Goal: Navigation & Orientation: Find specific page/section

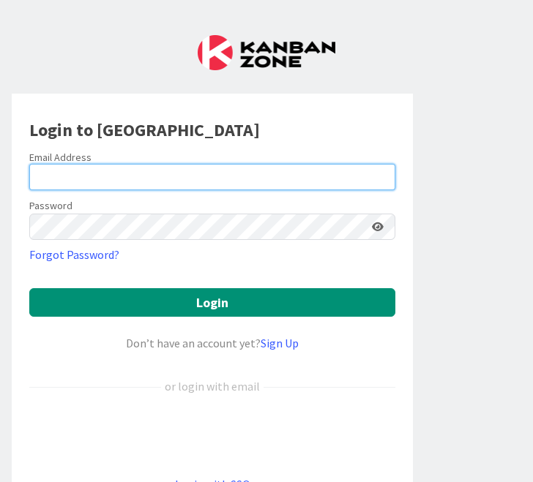
click at [109, 180] on input "email" at bounding box center [212, 177] width 366 height 26
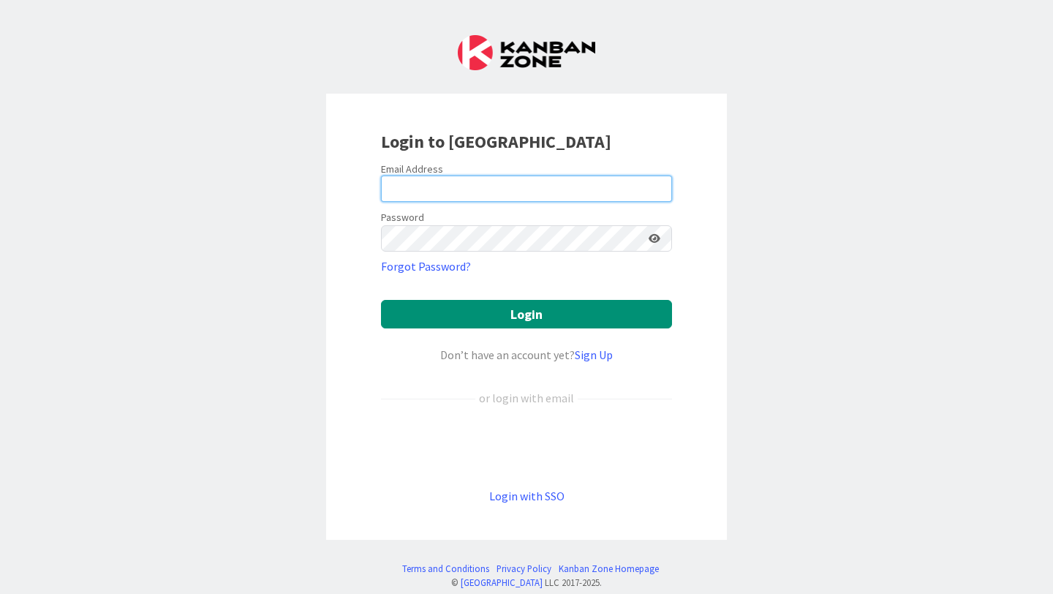
click at [459, 186] on input "email" at bounding box center [526, 189] width 291 height 26
type input "[EMAIL_ADDRESS][DOMAIN_NAME]"
click at [532, 235] on icon at bounding box center [655, 238] width 12 height 10
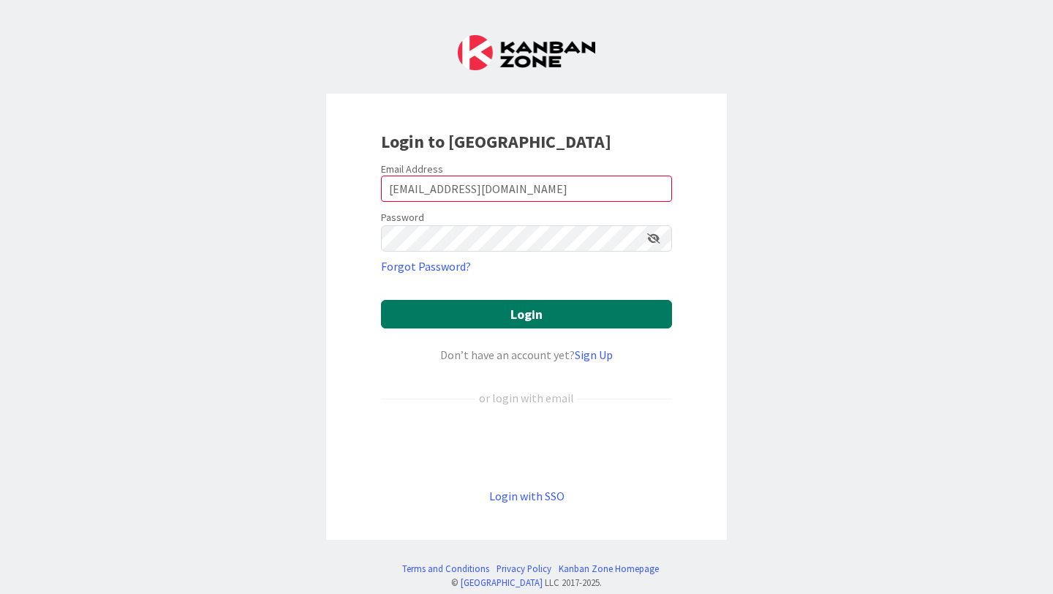
click at [532, 320] on button "Login" at bounding box center [526, 314] width 291 height 29
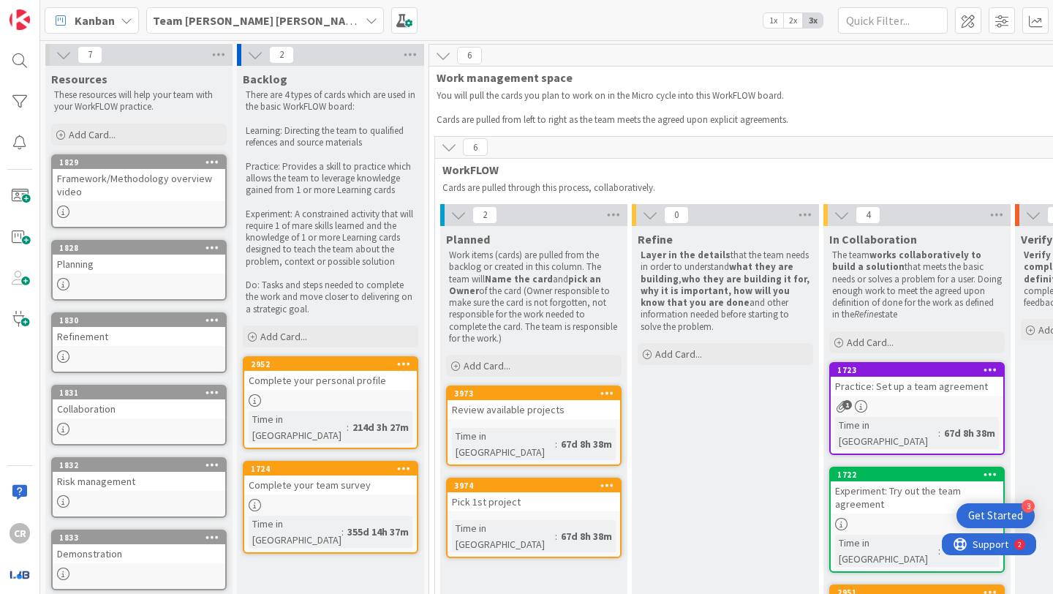
click at [303, 416] on div "Time in [GEOGRAPHIC_DATA]" at bounding box center [298, 427] width 98 height 32
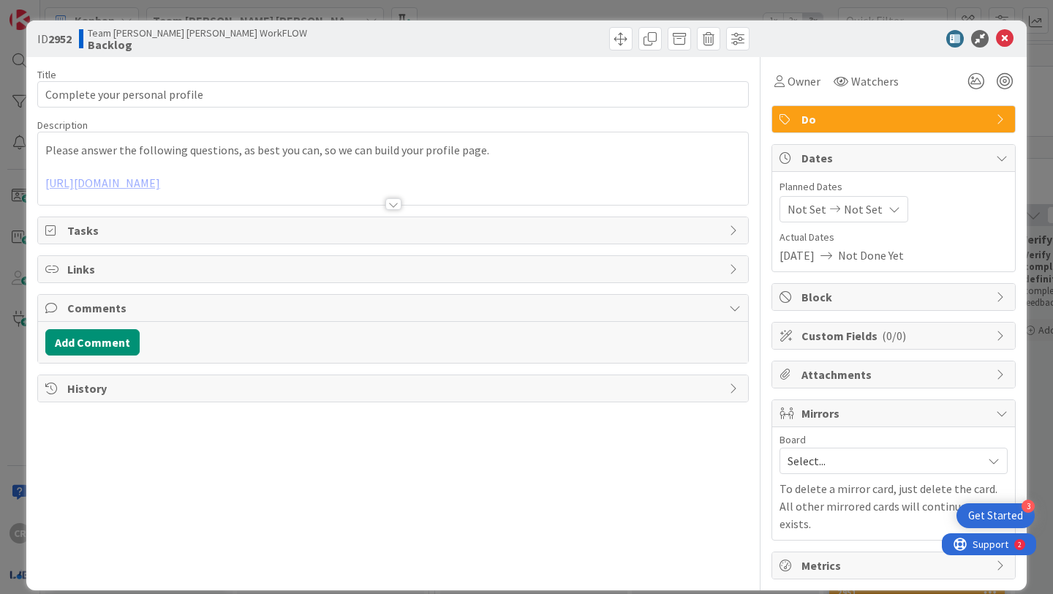
click at [248, 184] on div at bounding box center [393, 186] width 710 height 37
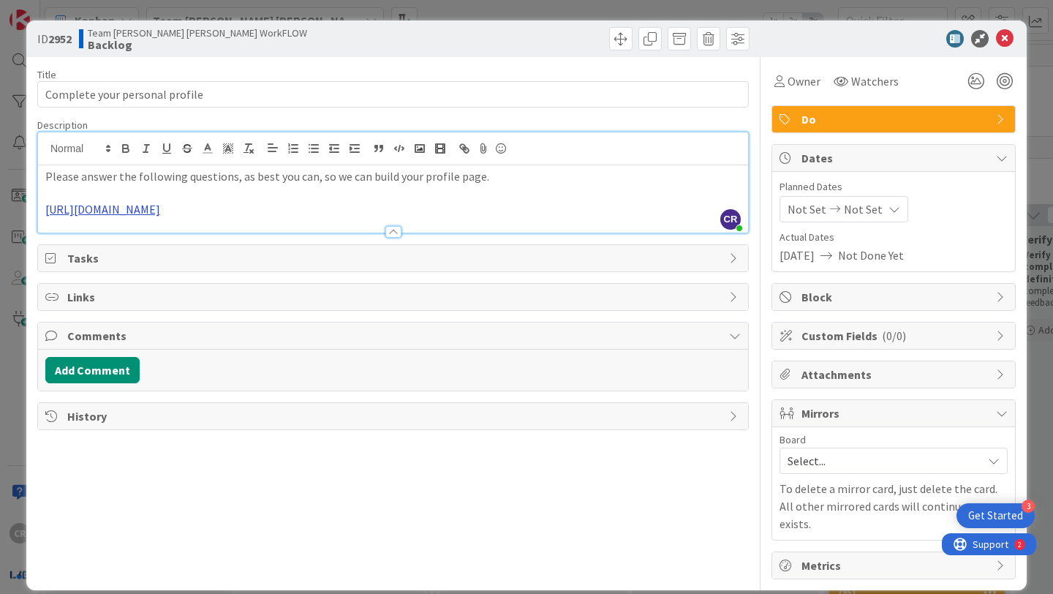
click at [160, 211] on link "[URL][DOMAIN_NAME]" at bounding box center [102, 209] width 115 height 15
click at [300, 233] on link "[URL][DOMAIN_NAME]" at bounding box center [328, 237] width 100 height 19
click at [532, 41] on icon at bounding box center [1005, 39] width 18 height 18
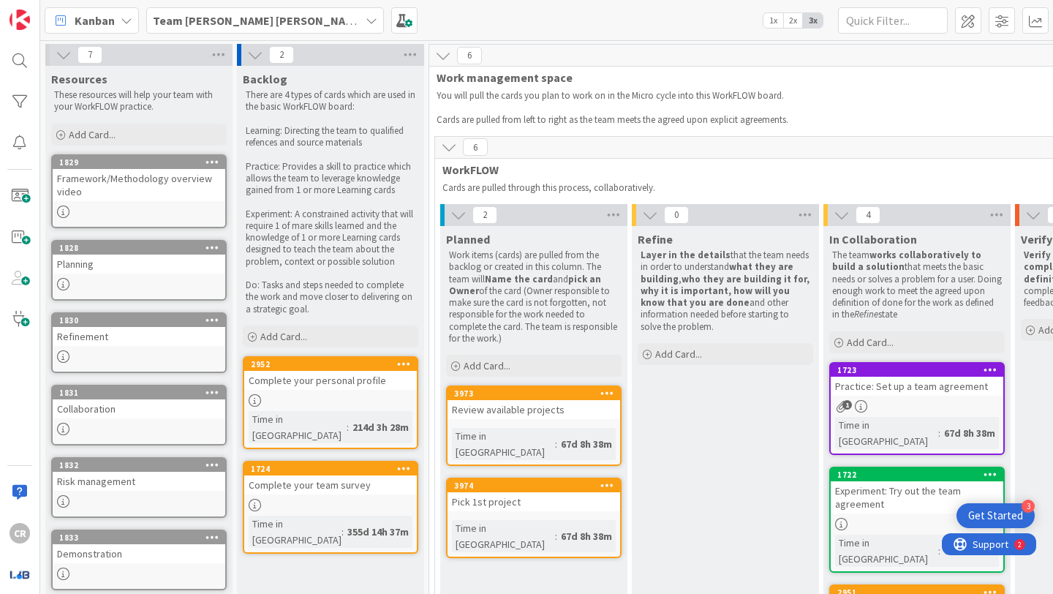
click at [347, 19] on div "Team [PERSON_NAME] [PERSON_NAME] WorkFLOW" at bounding box center [265, 20] width 238 height 26
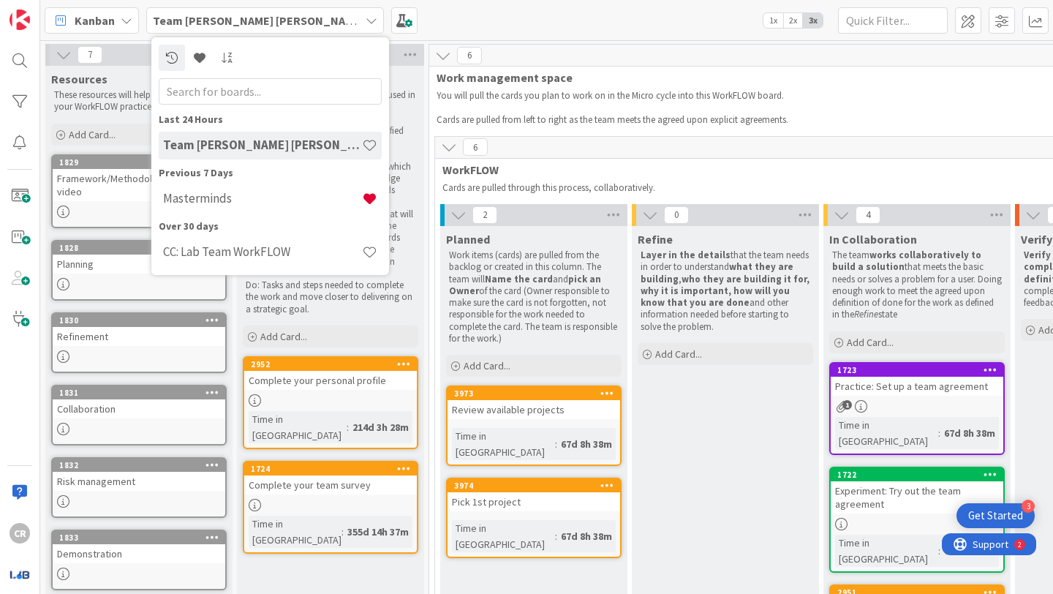
click at [532, 64] on div "6" at bounding box center [821, 56] width 784 height 22
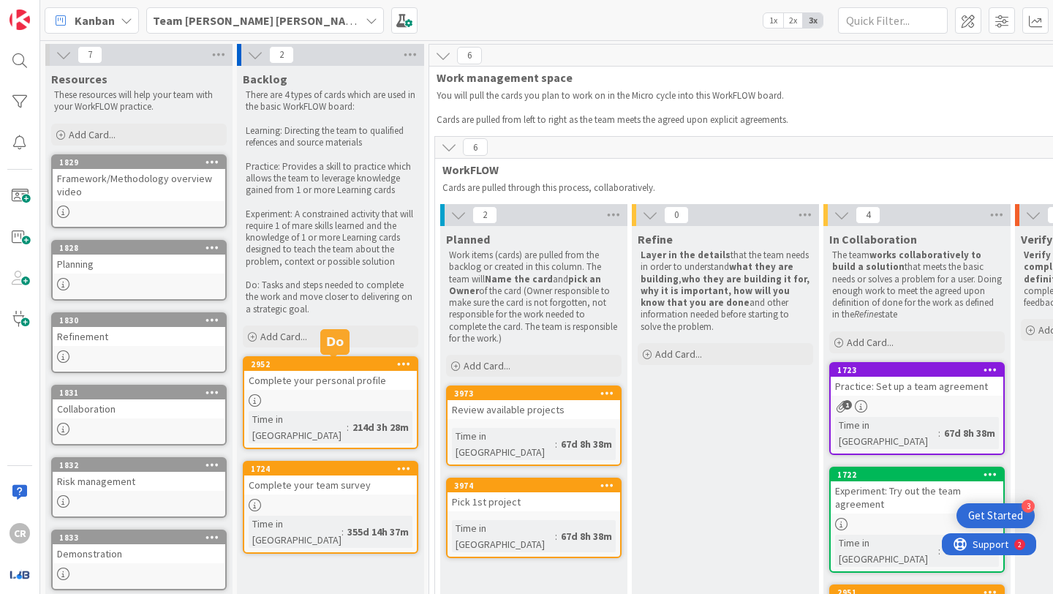
click at [369, 369] on div "2952" at bounding box center [334, 364] width 166 height 10
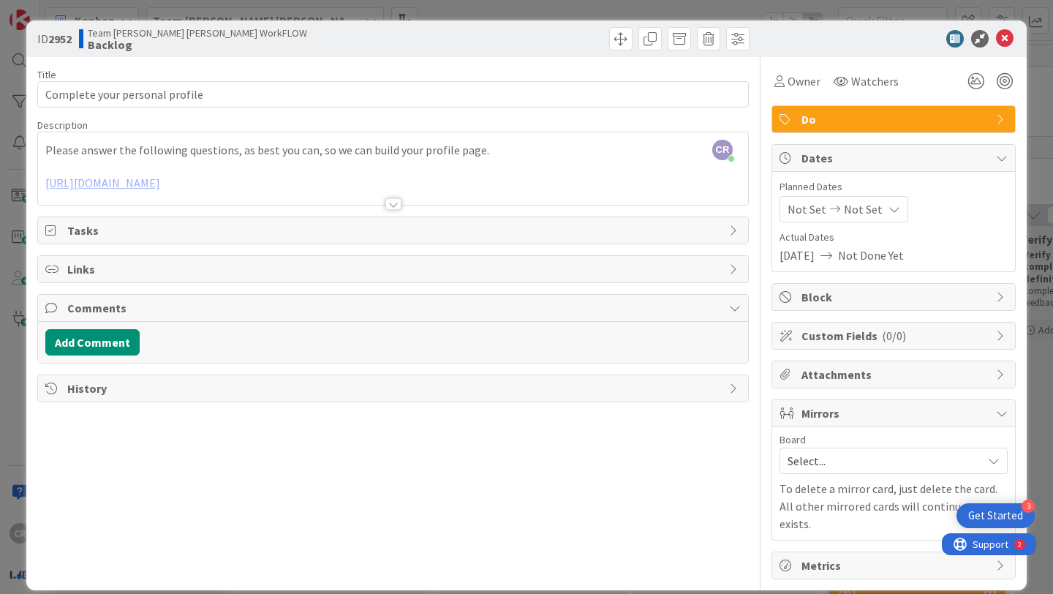
click at [507, 240] on div "Tasks" at bounding box center [393, 230] width 710 height 26
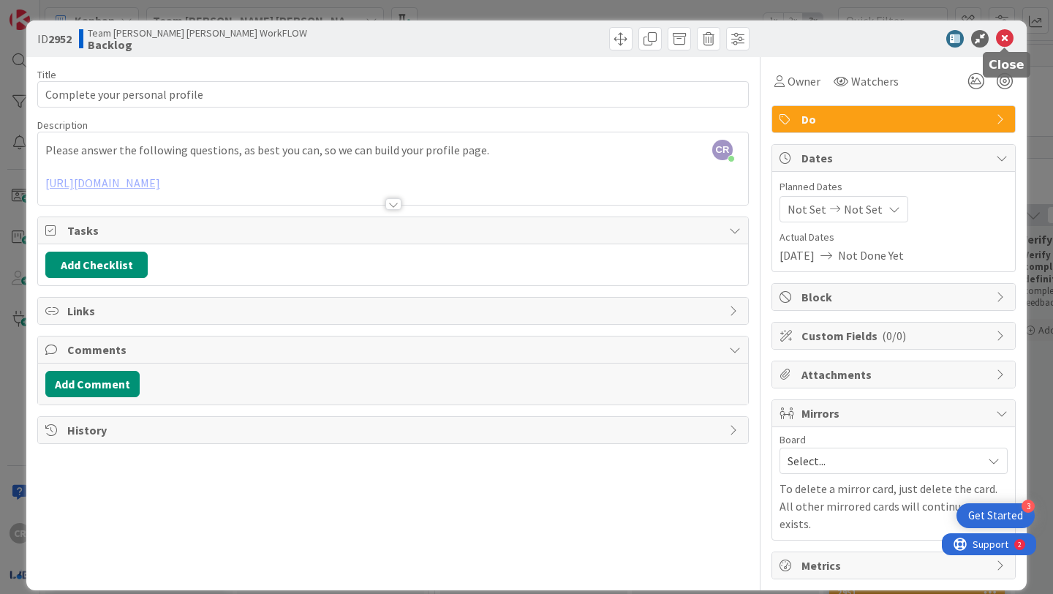
click at [532, 36] on icon at bounding box center [1005, 39] width 18 height 18
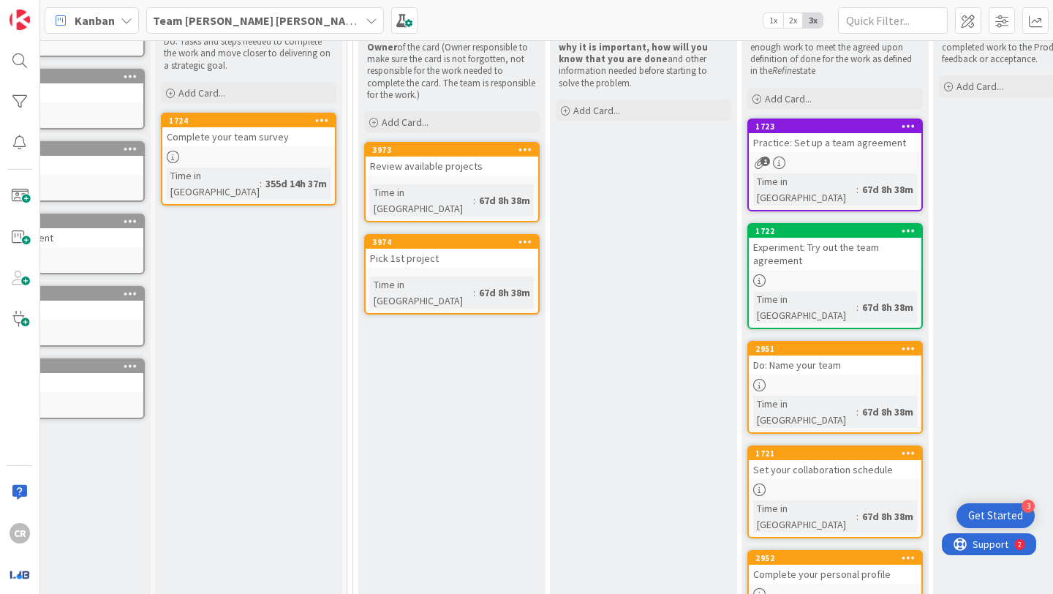
scroll to position [244, 78]
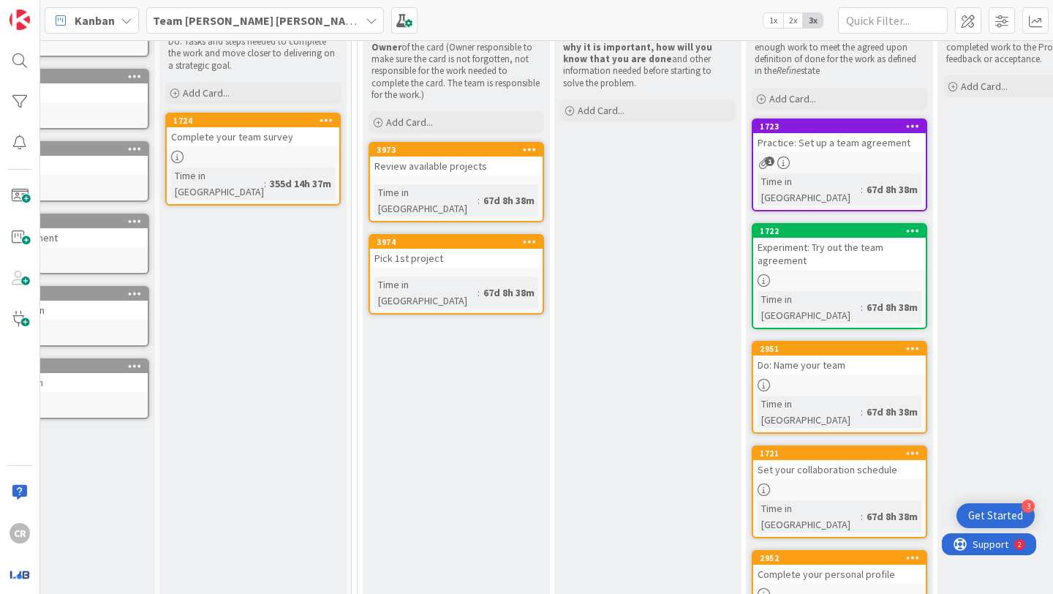
click at [255, 143] on div "Complete your team survey" at bounding box center [253, 136] width 173 height 19
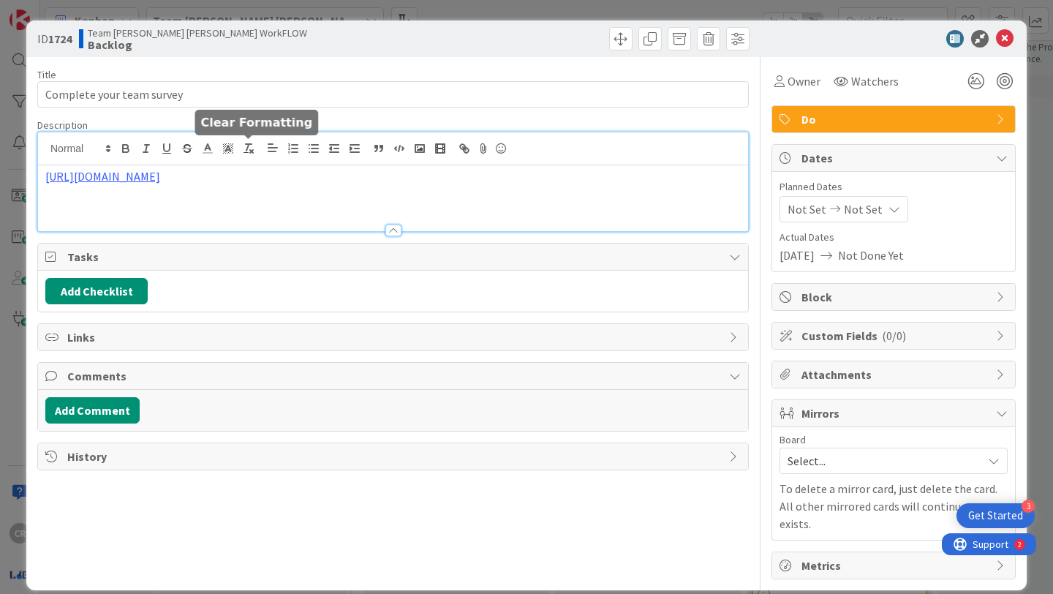
click at [255, 143] on div "[URL][DOMAIN_NAME]" at bounding box center [393, 181] width 710 height 99
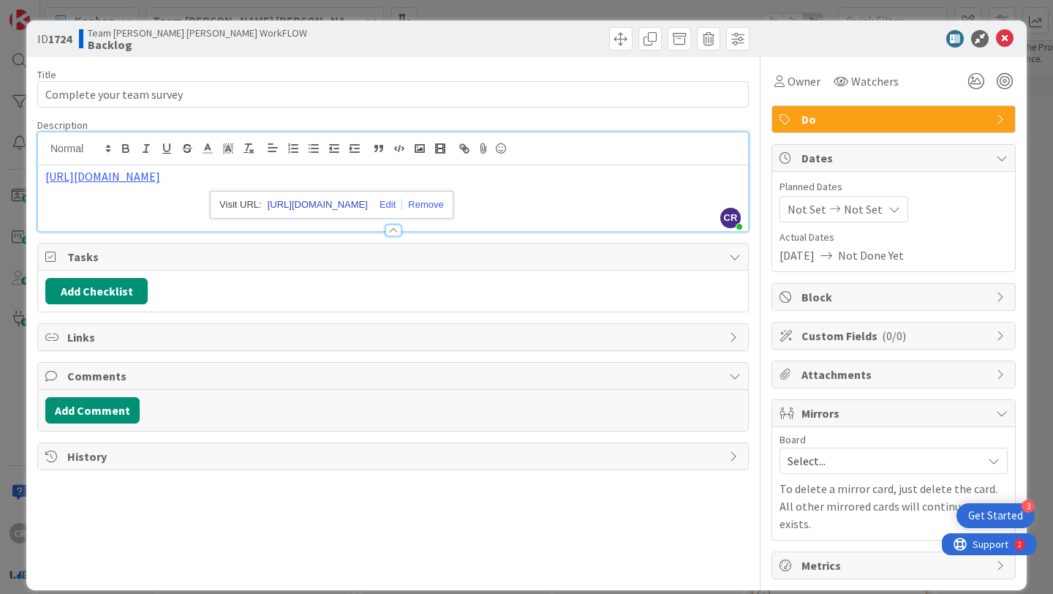
click at [305, 208] on link "[URL][DOMAIN_NAME]" at bounding box center [318, 204] width 100 height 19
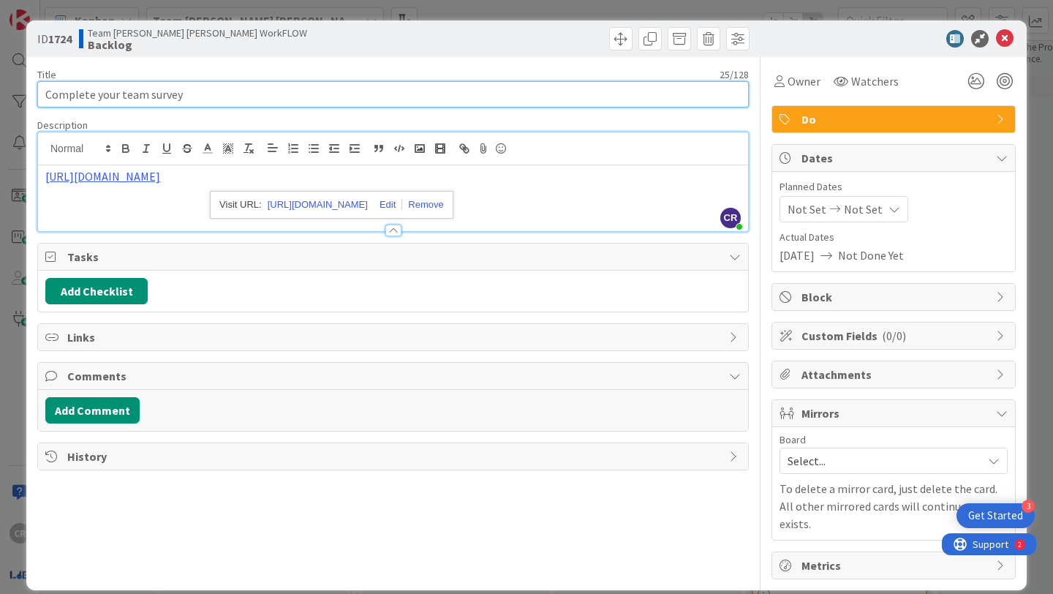
click at [465, 89] on input "Complete your team survey" at bounding box center [393, 94] width 712 height 26
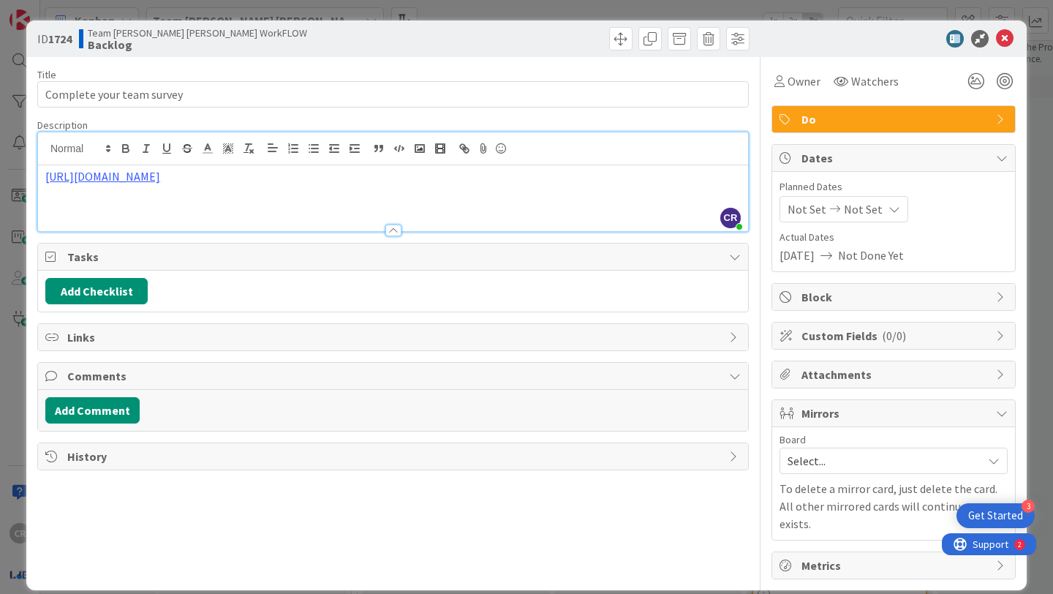
click at [437, 56] on div "ID 1724 Team [PERSON_NAME] [PERSON_NAME] WorkFLOW Backlog" at bounding box center [526, 38] width 1001 height 37
click at [532, 34] on icon at bounding box center [1005, 39] width 18 height 18
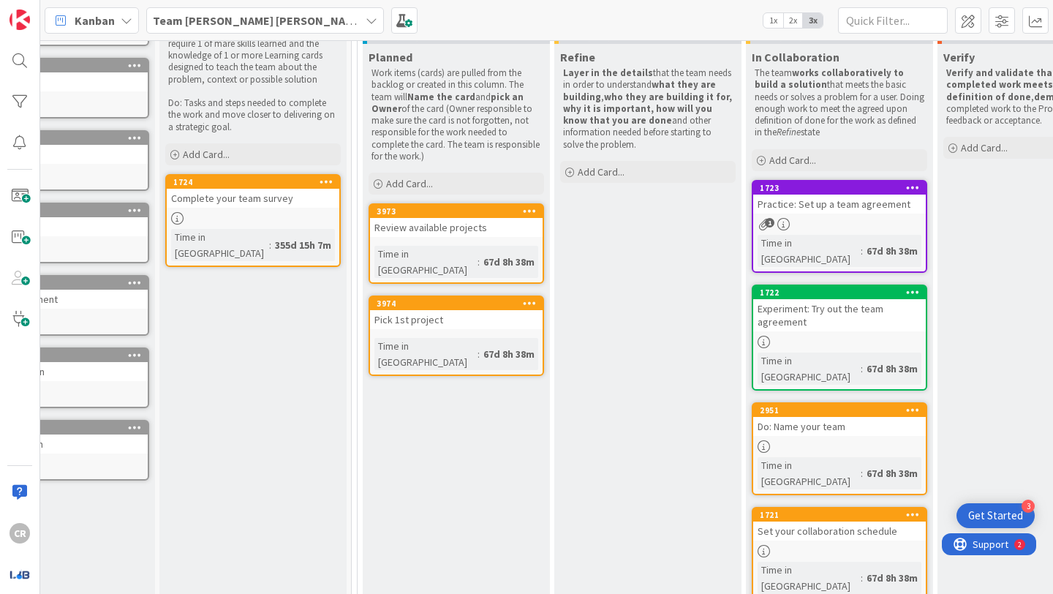
click at [123, 22] on icon at bounding box center [127, 21] width 12 height 12
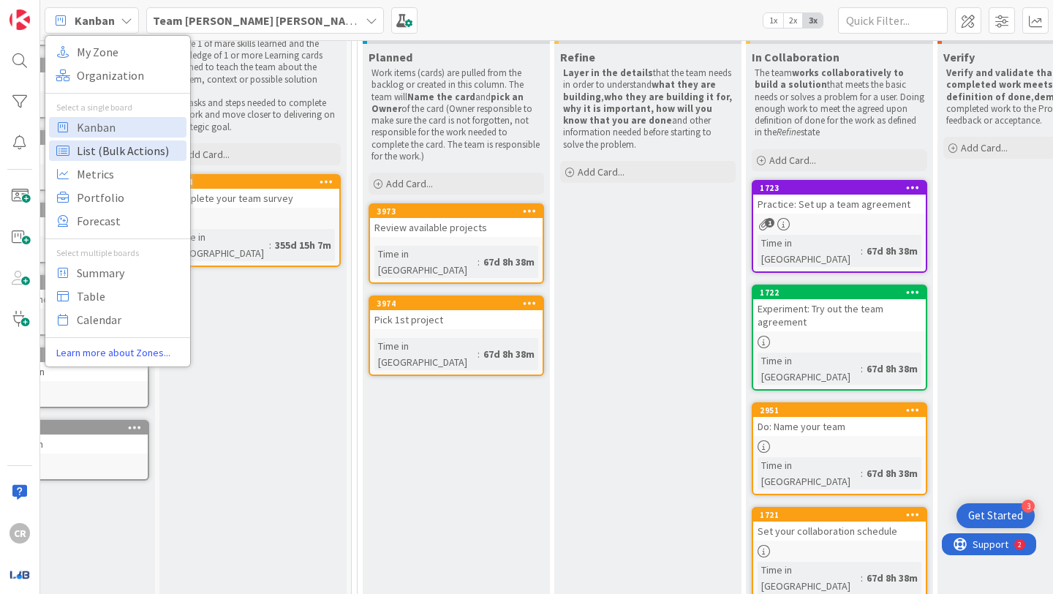
click at [121, 157] on span "List (Bulk Actions)" at bounding box center [129, 151] width 105 height 22
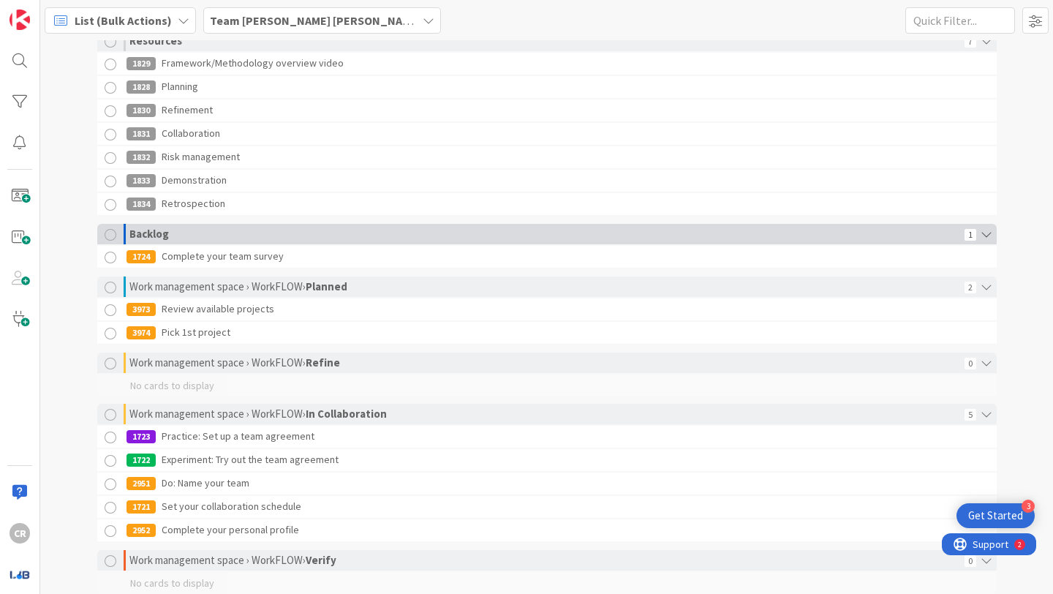
scroll to position [48, 0]
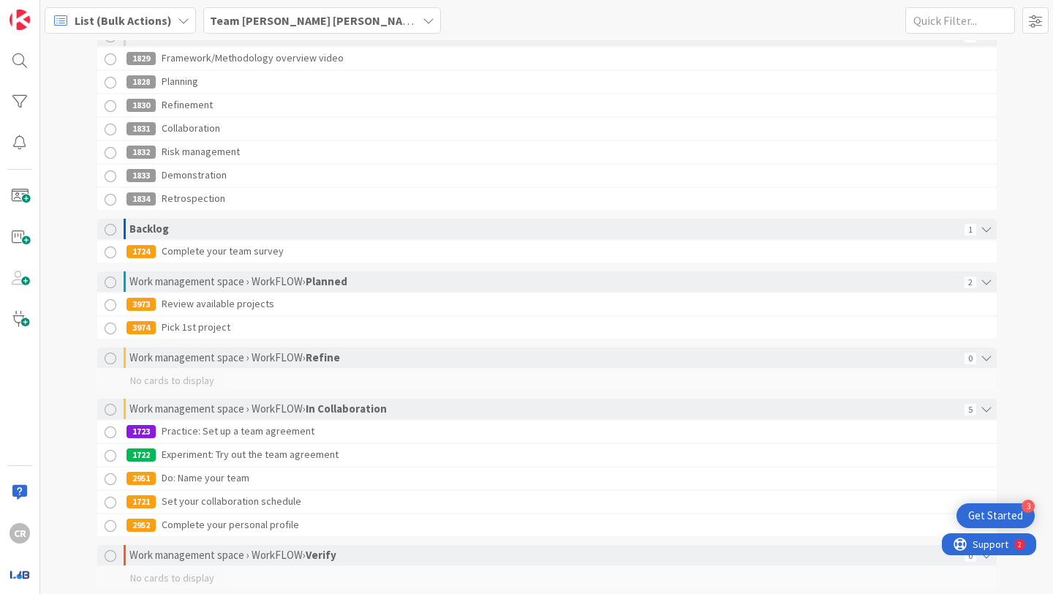
click at [167, 309] on div "3973 Review available projects" at bounding box center [498, 304] width 742 height 22
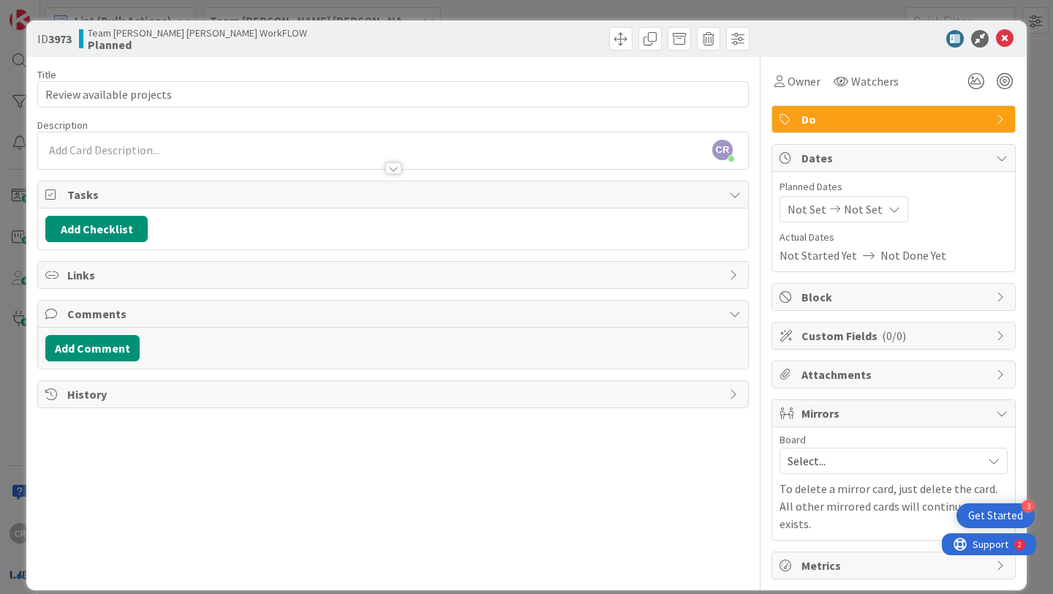
click at [532, 481] on span "Metrics" at bounding box center [895, 566] width 187 height 18
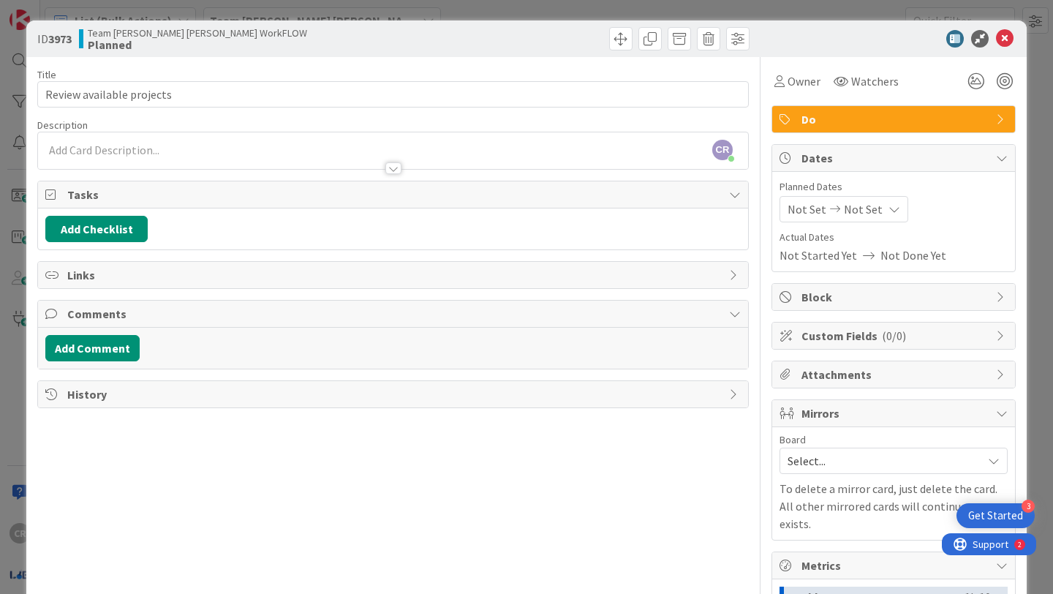
scroll to position [249, 0]
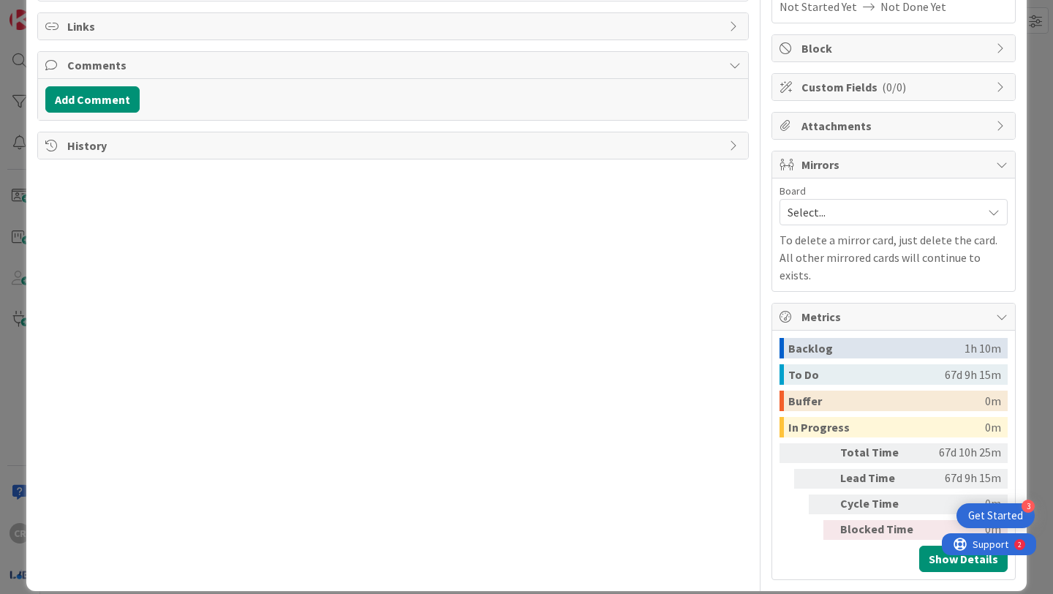
click at [532, 338] on div "Backlog" at bounding box center [877, 348] width 176 height 20
click at [532, 364] on div "To Do" at bounding box center [867, 374] width 157 height 20
click at [532, 391] on div "Buffer" at bounding box center [887, 401] width 197 height 20
click at [532, 417] on div "In Progress" at bounding box center [887, 427] width 197 height 20
click at [532, 424] on div "Backlog 1h 10m To Do 67d 9h 15m Buffer 0m In Progress 0m Total Time 67d 10h 25m…" at bounding box center [894, 455] width 228 height 234
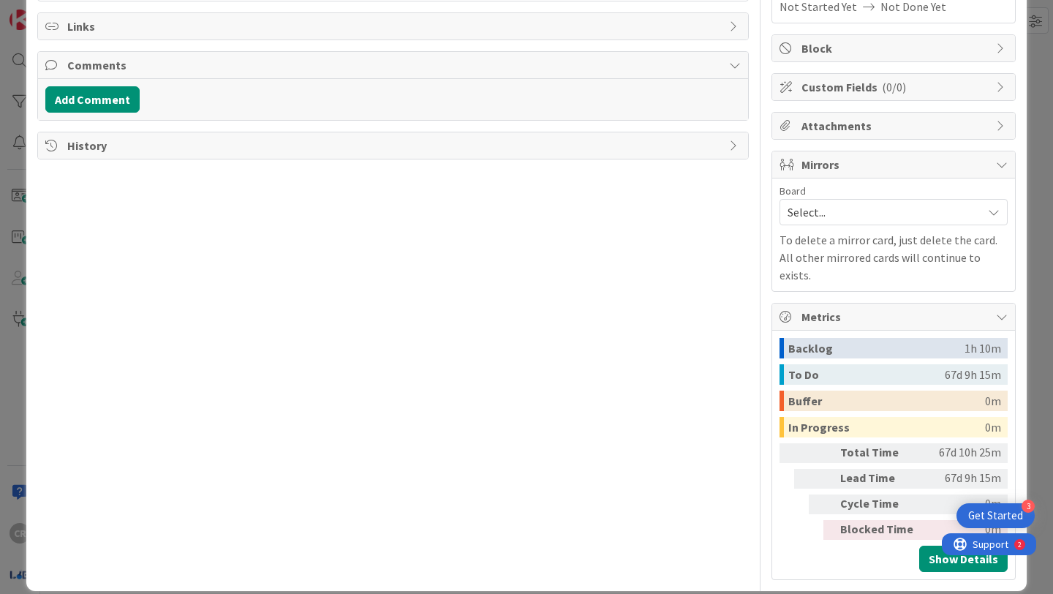
scroll to position [0, 0]
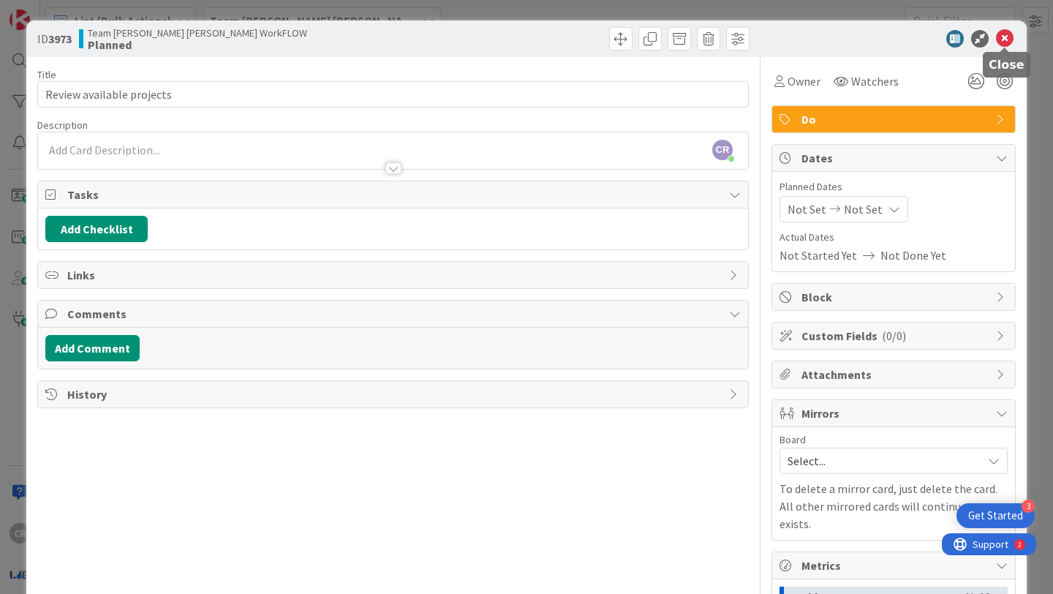
click at [532, 40] on icon at bounding box center [1005, 39] width 18 height 18
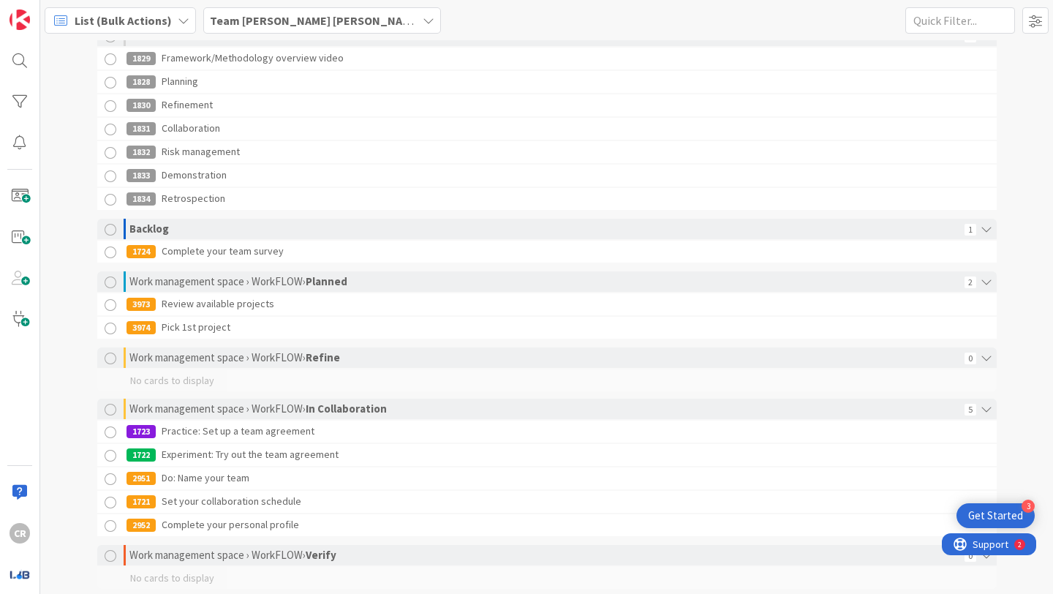
click at [173, 332] on div "3974 Pick 1st project" at bounding box center [498, 328] width 742 height 22
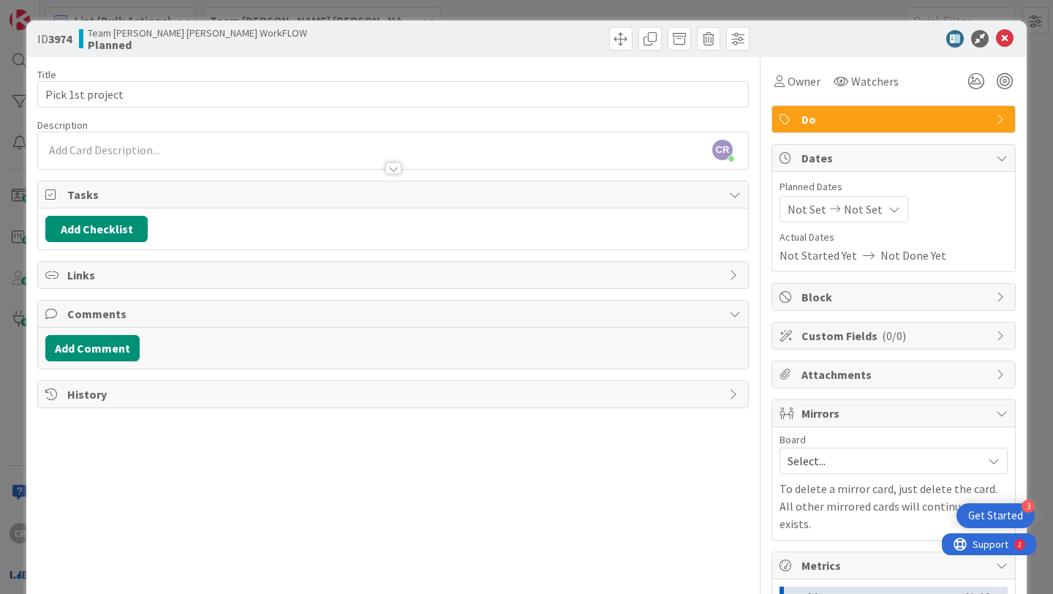
click at [532, 129] on div "Do" at bounding box center [893, 119] width 243 height 26
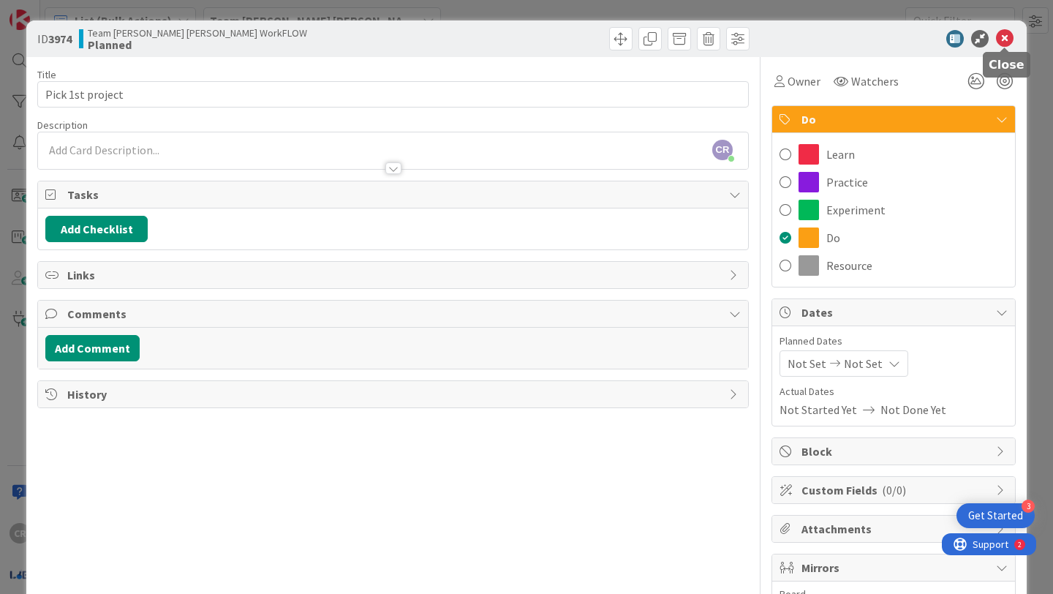
click at [532, 42] on icon at bounding box center [1005, 39] width 18 height 18
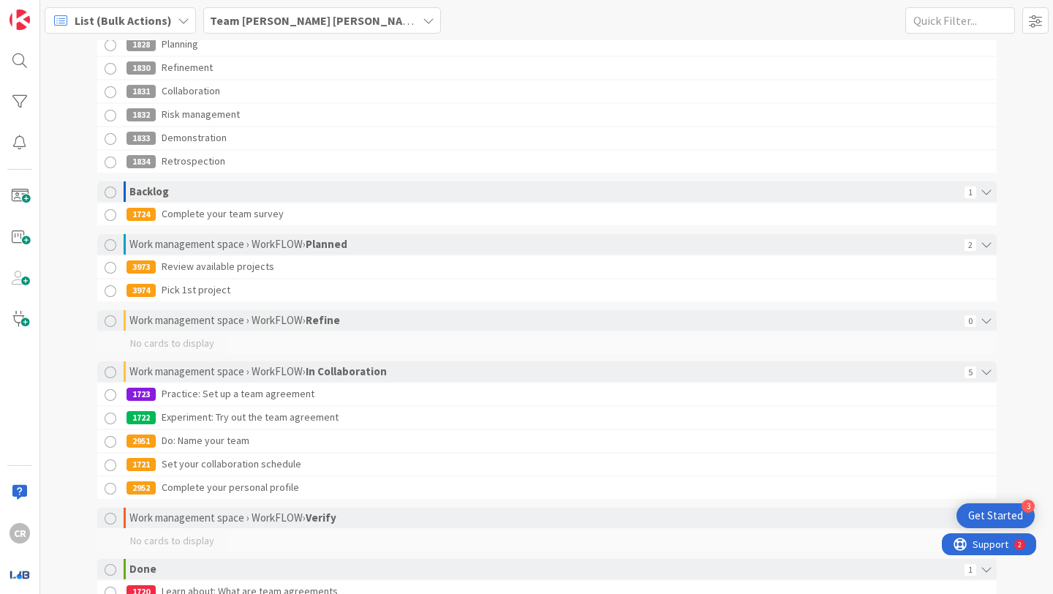
scroll to position [83, 0]
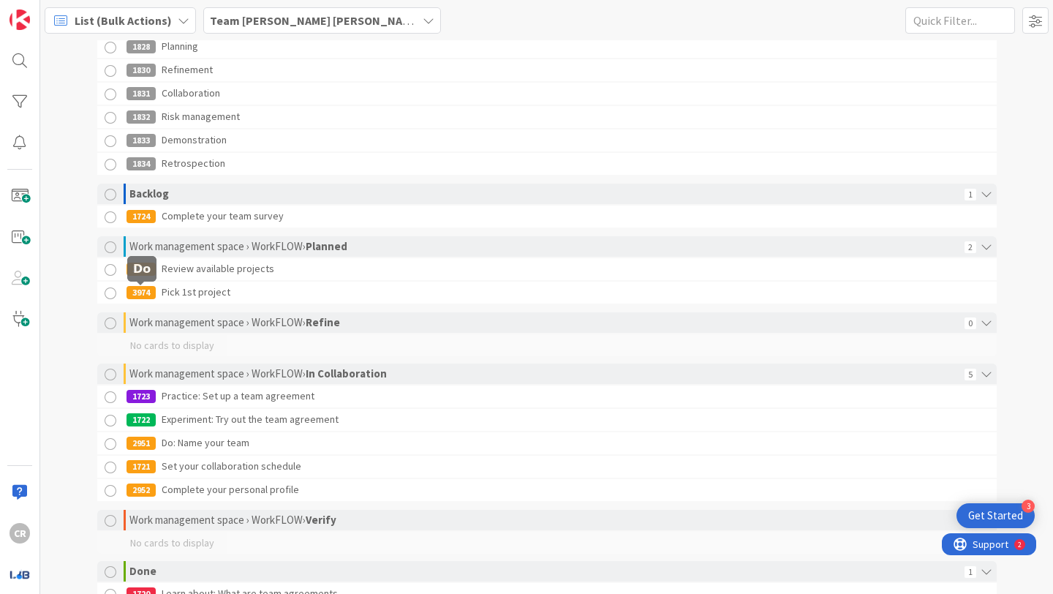
click at [146, 293] on div "3974" at bounding box center [141, 292] width 29 height 13
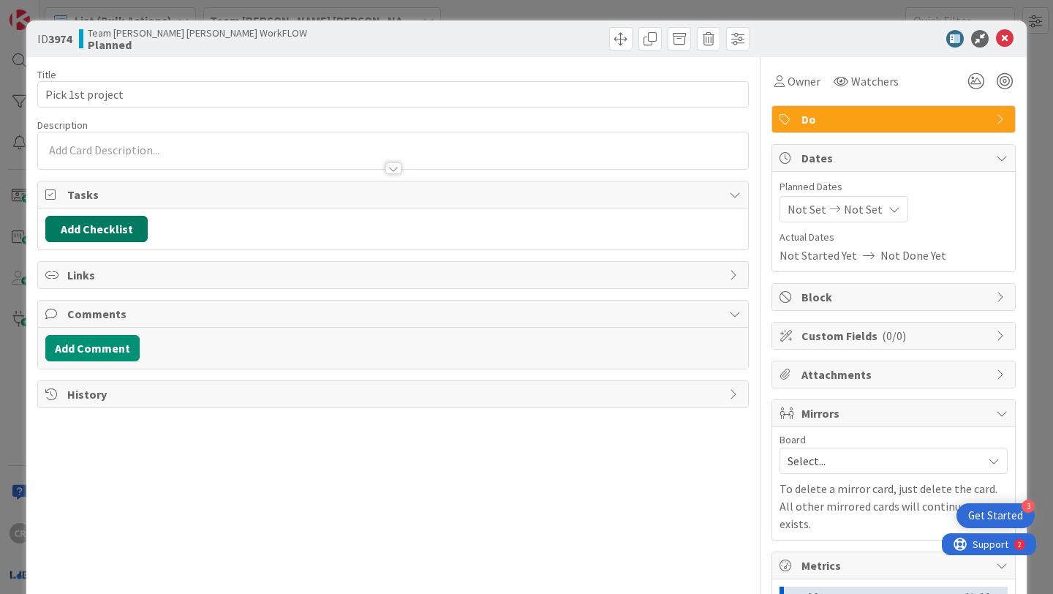
click at [102, 232] on button "Add Checklist" at bounding box center [96, 229] width 102 height 26
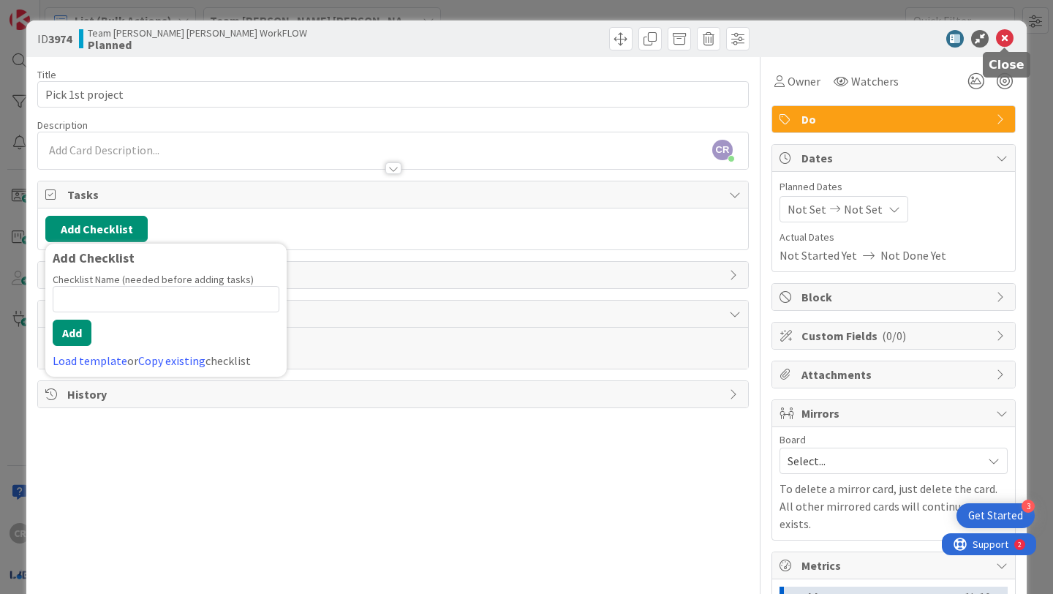
click at [532, 35] on icon at bounding box center [1005, 39] width 18 height 18
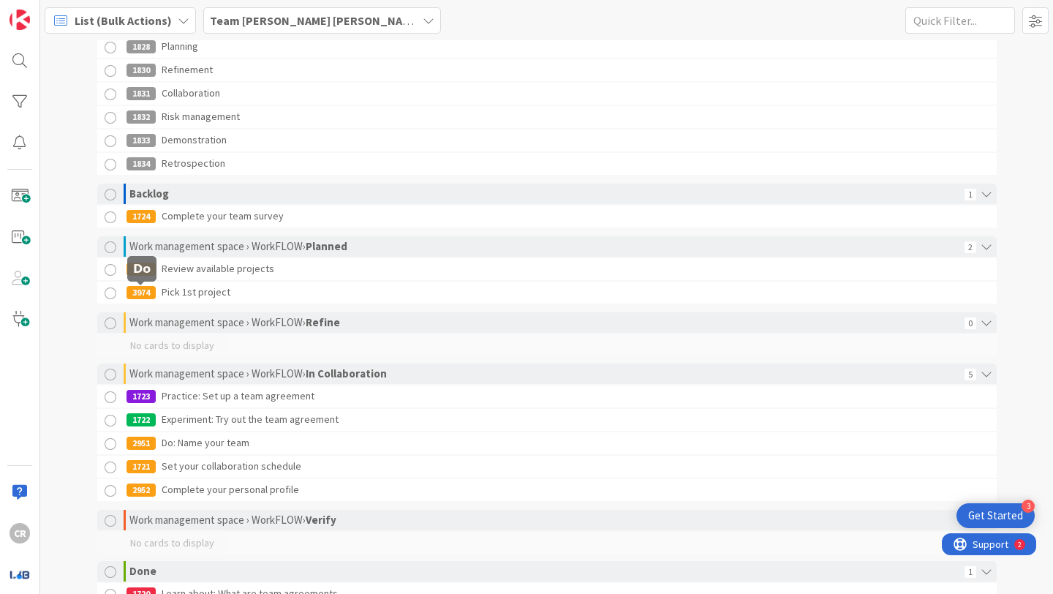
click at [148, 296] on div "3974" at bounding box center [141, 292] width 29 height 13
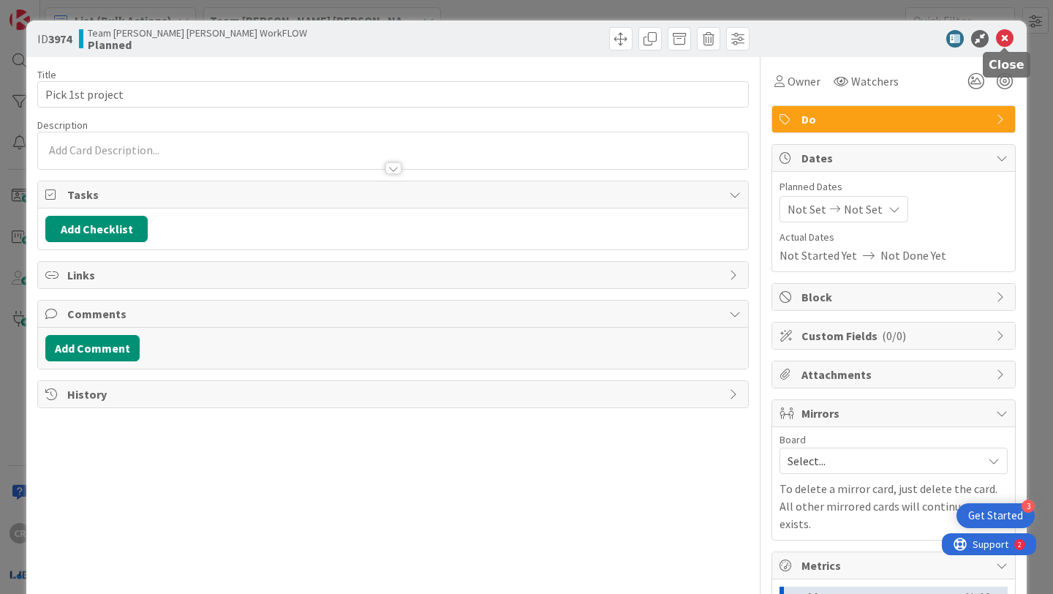
click at [532, 37] on icon at bounding box center [1005, 39] width 18 height 18
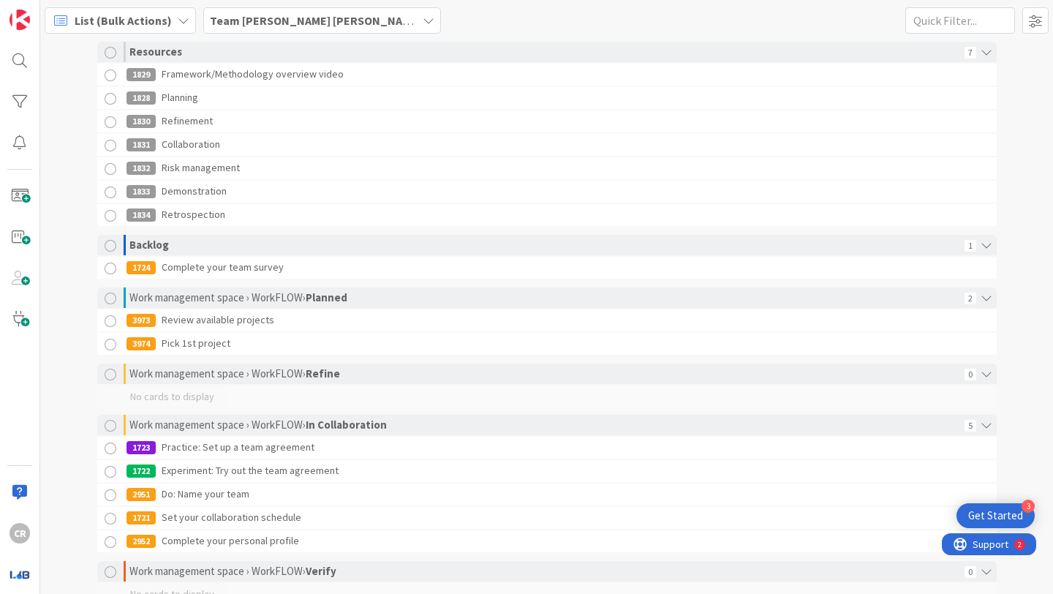
scroll to position [33, 0]
click at [261, 80] on div "1829 Framework/Methodology overview video" at bounding box center [498, 74] width 742 height 22
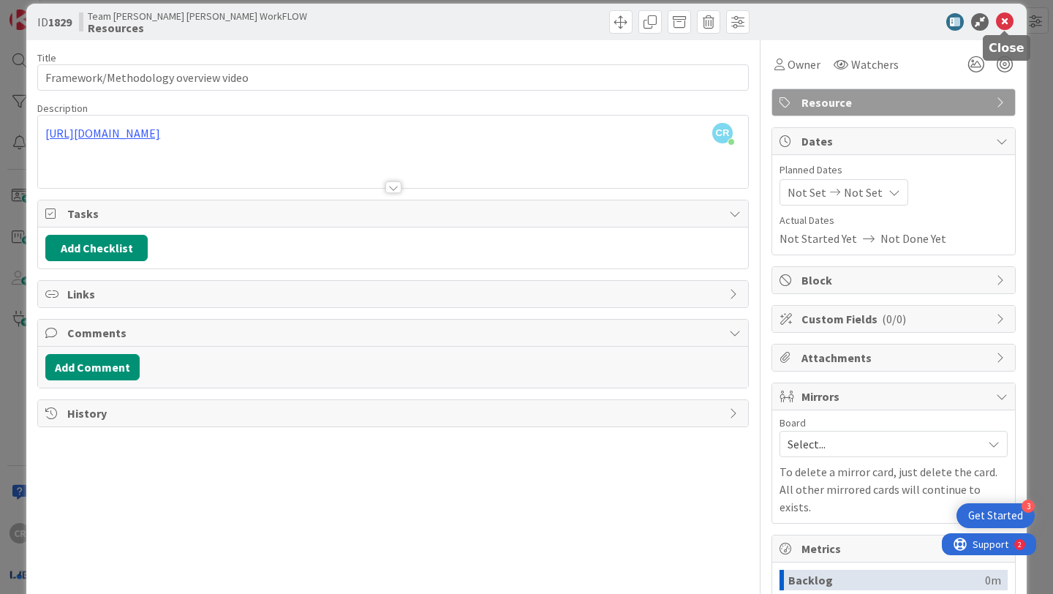
click at [532, 24] on icon at bounding box center [1005, 22] width 18 height 18
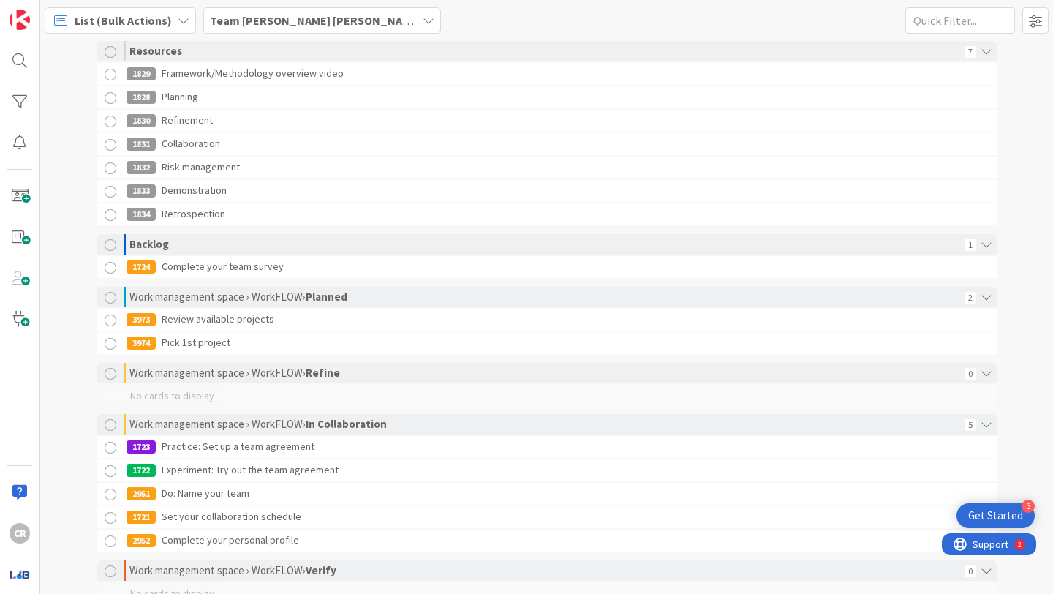
click at [183, 100] on div "1828 Planning" at bounding box center [498, 97] width 742 height 22
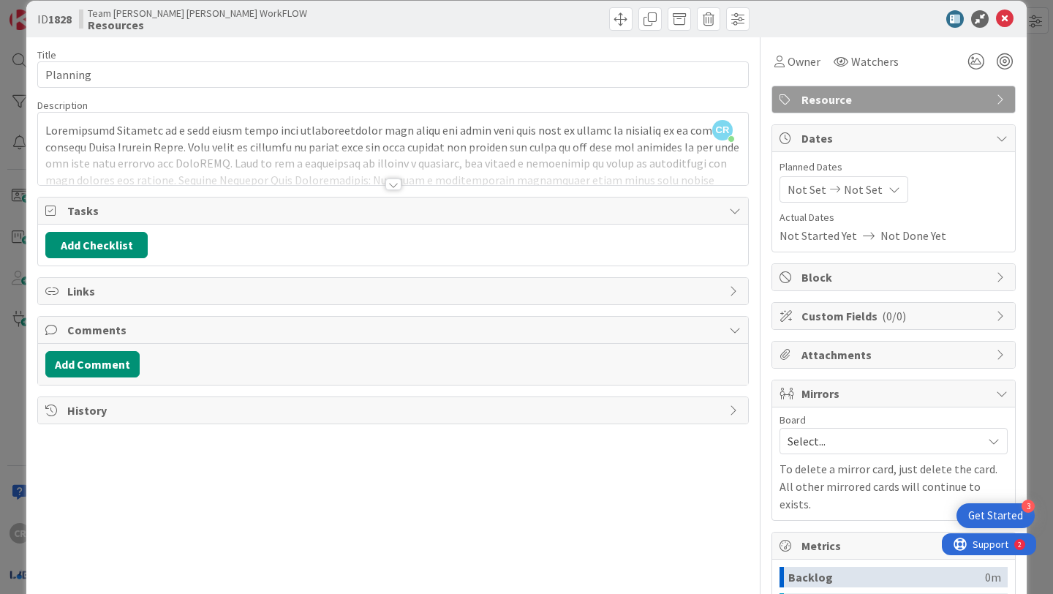
scroll to position [29, 0]
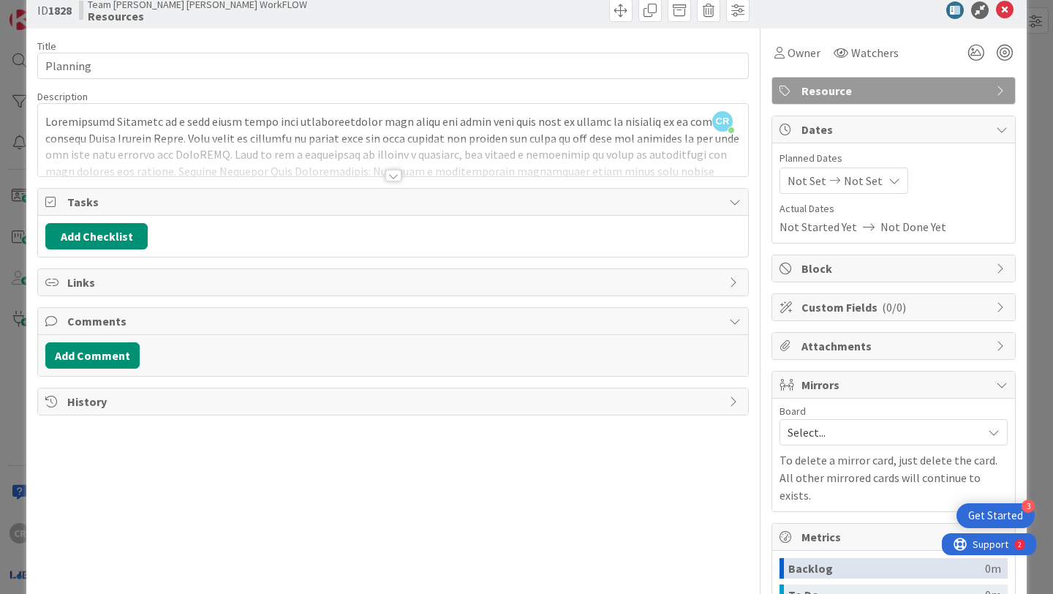
click at [391, 172] on div at bounding box center [394, 176] width 16 height 12
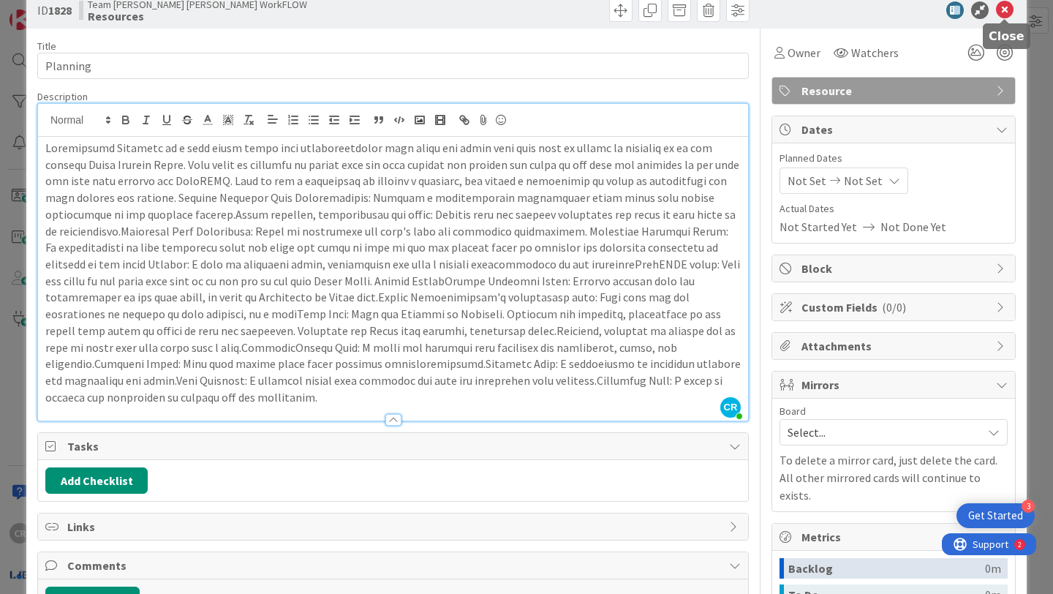
click at [532, 12] on icon at bounding box center [1005, 10] width 18 height 18
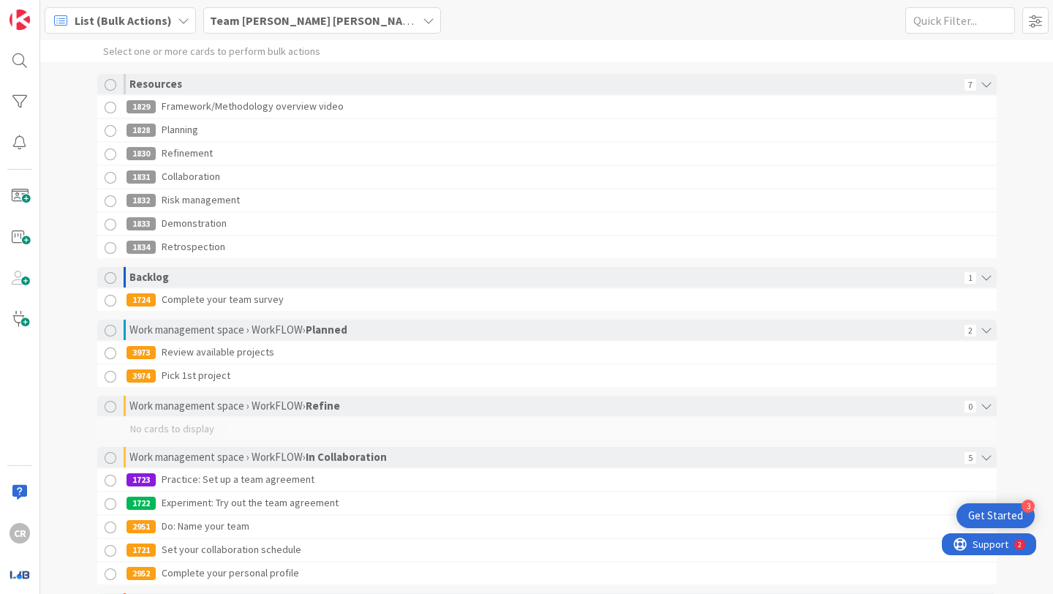
click at [137, 24] on span "List (Bulk Actions)" at bounding box center [123, 21] width 97 height 18
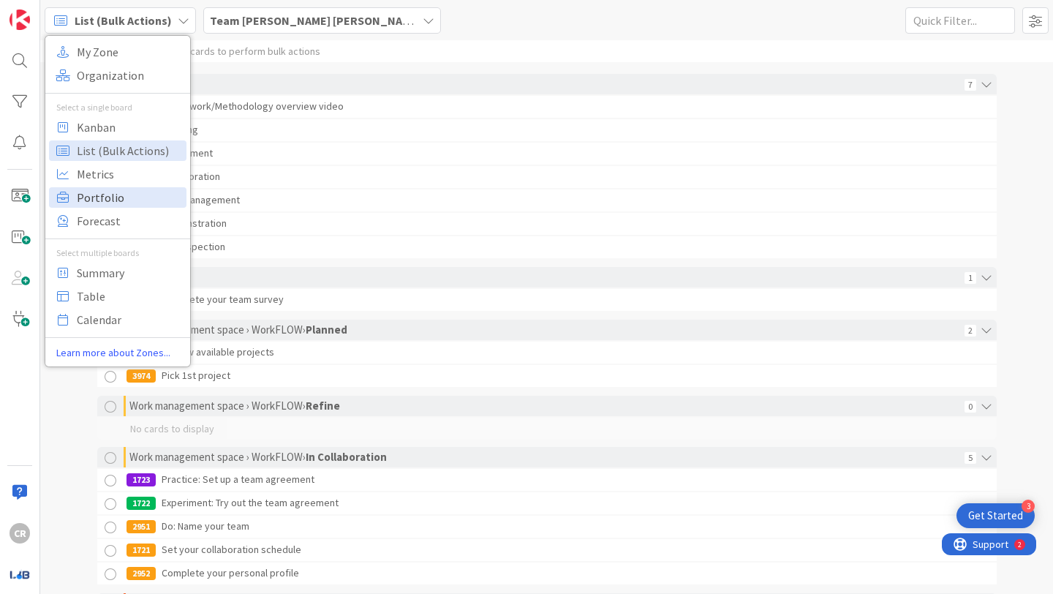
click at [137, 190] on span "Portfolio" at bounding box center [129, 198] width 105 height 22
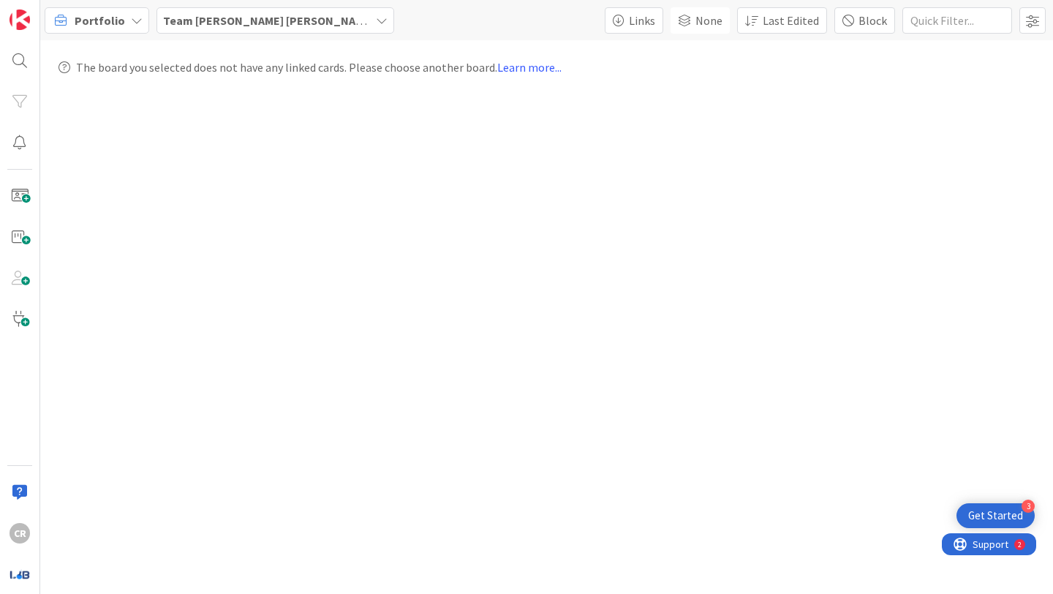
click at [105, 20] on span "Portfolio" at bounding box center [100, 21] width 50 height 18
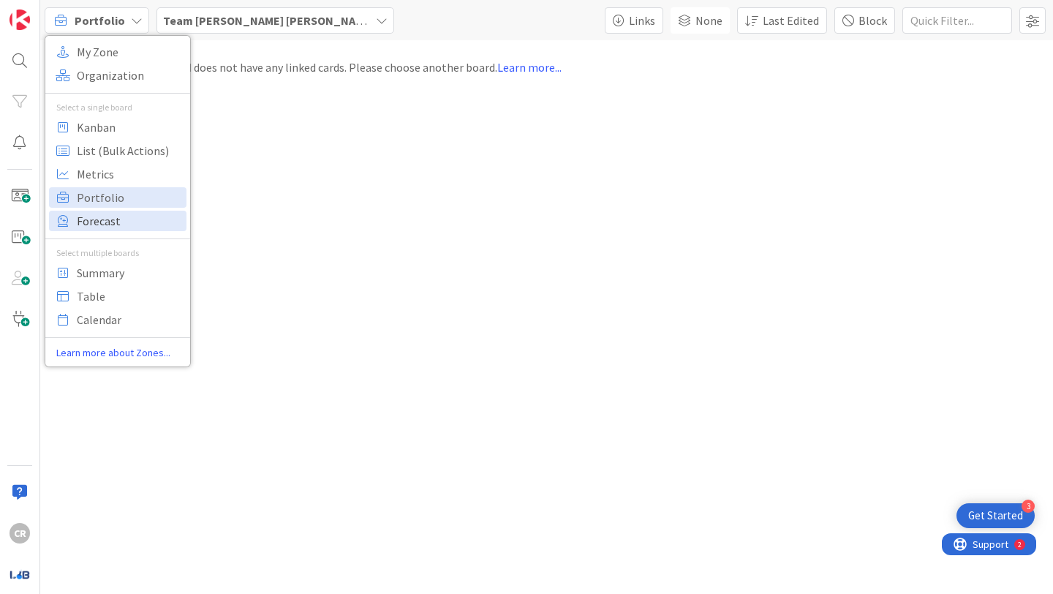
click at [124, 224] on span "Forecast" at bounding box center [129, 221] width 105 height 22
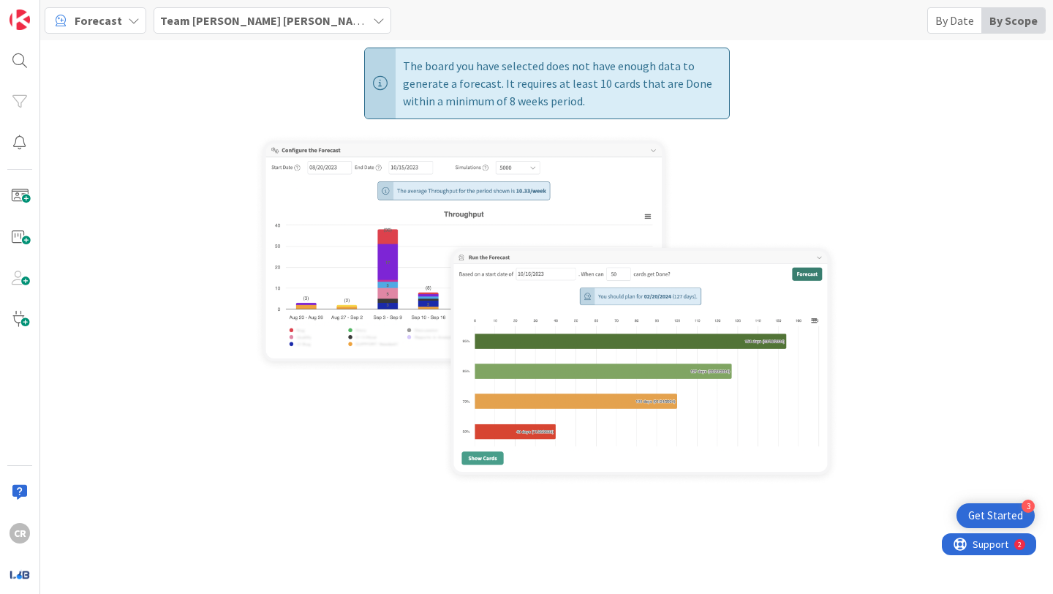
click at [119, 18] on div "Forecast" at bounding box center [96, 20] width 102 height 26
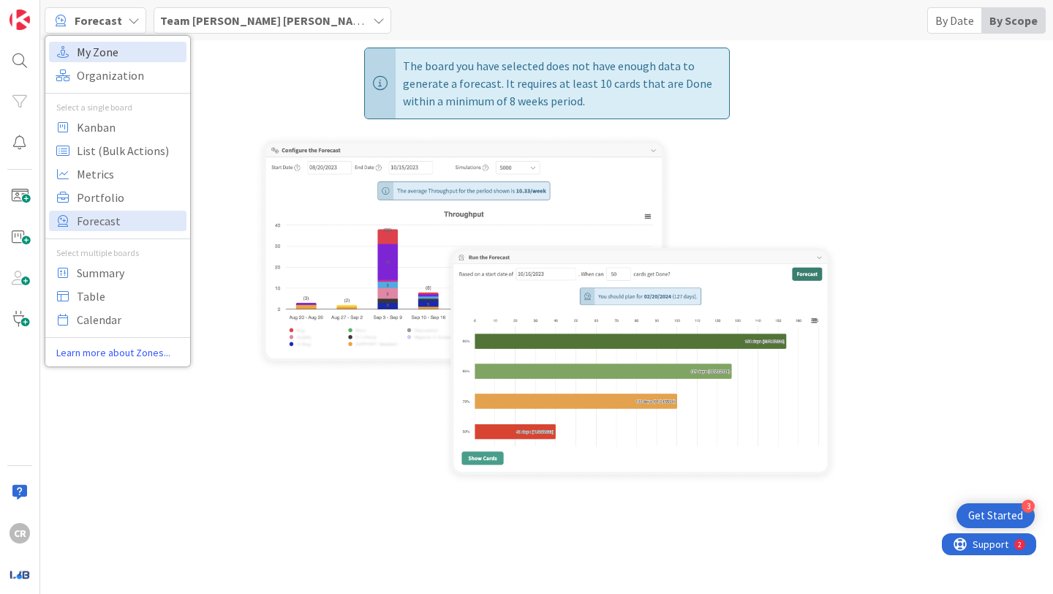
click at [122, 47] on span "My Zone" at bounding box center [129, 52] width 105 height 22
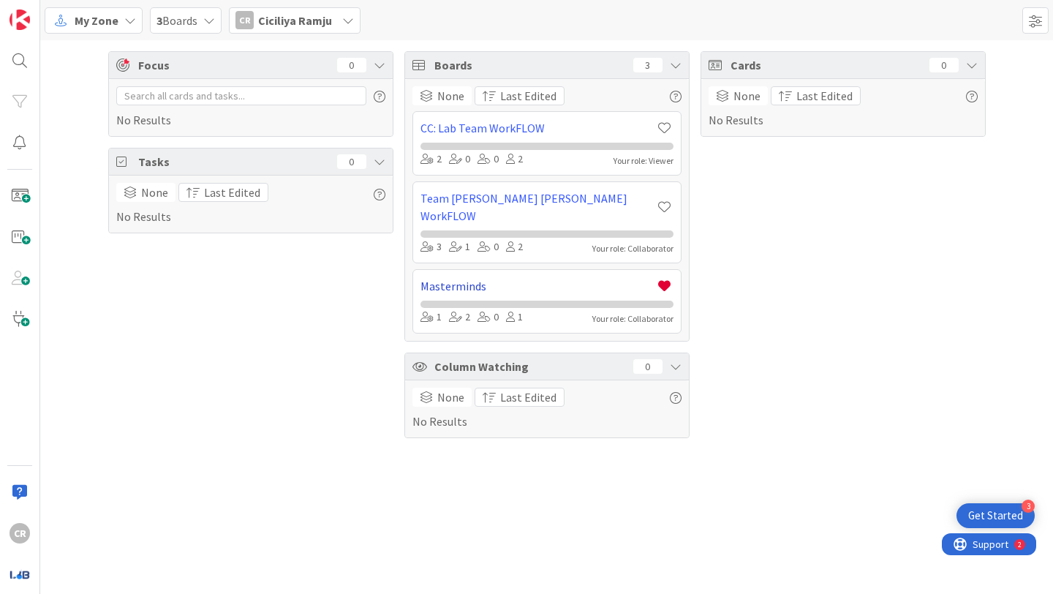
click at [469, 277] on link "Masterminds" at bounding box center [539, 286] width 236 height 18
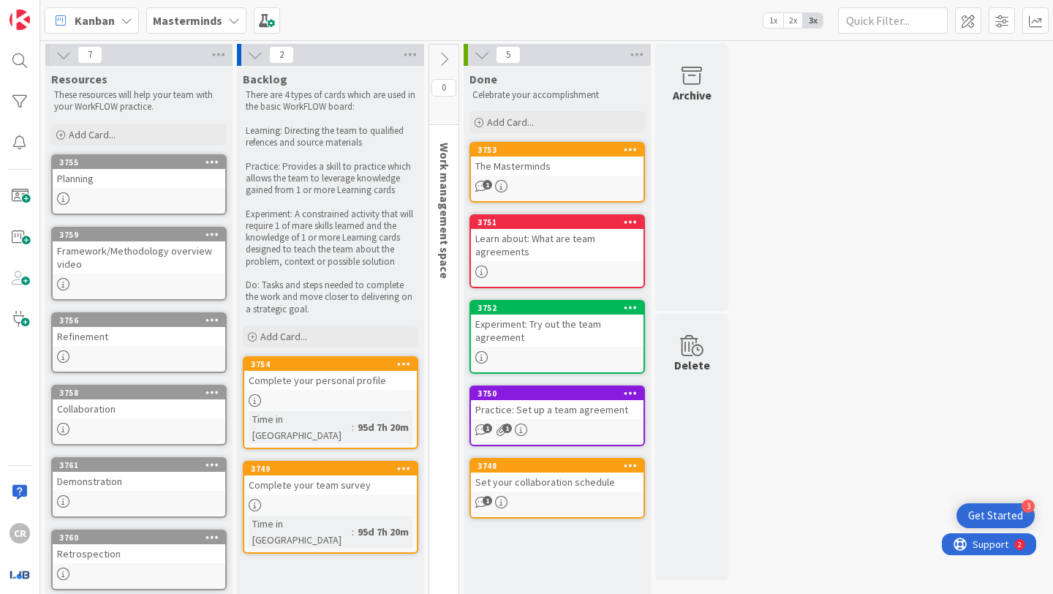
click at [487, 56] on icon at bounding box center [482, 55] width 16 height 16
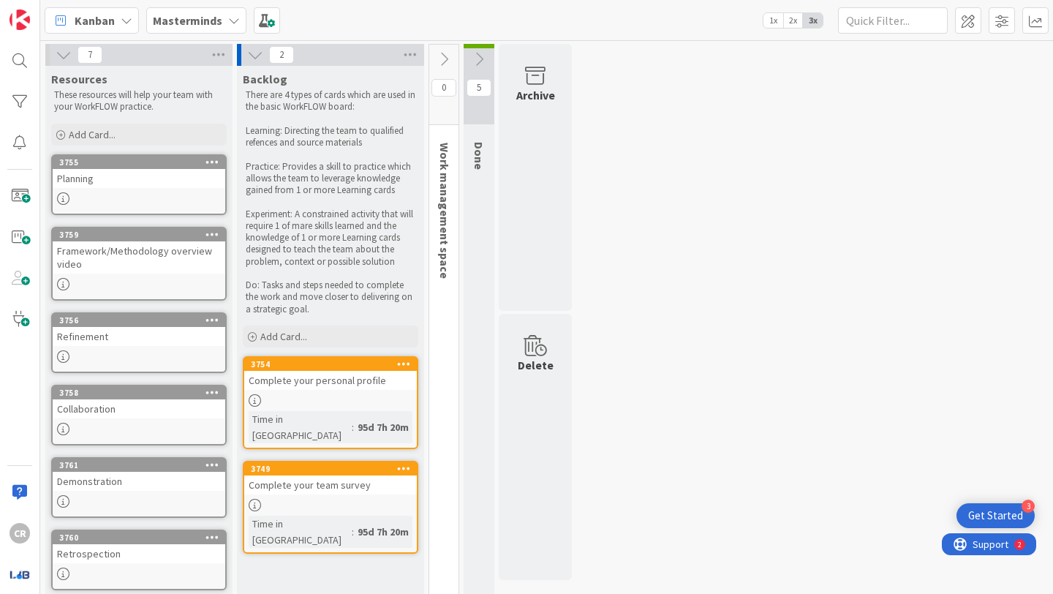
click at [478, 51] on icon at bounding box center [479, 59] width 16 height 16
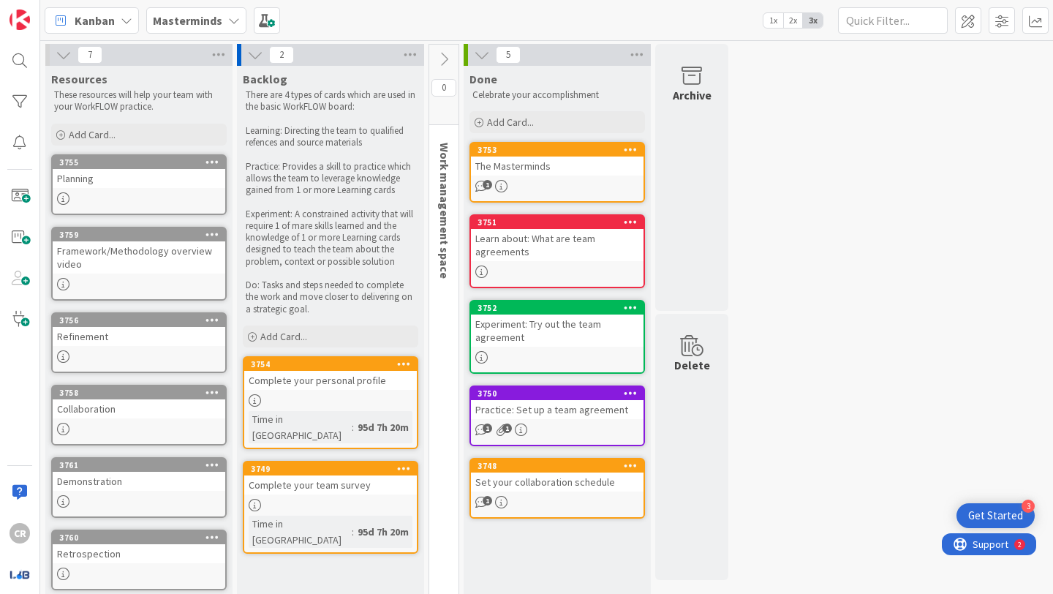
click at [504, 54] on span "5" at bounding box center [508, 55] width 25 height 18
click at [117, 25] on div "Kanban" at bounding box center [92, 20] width 94 height 26
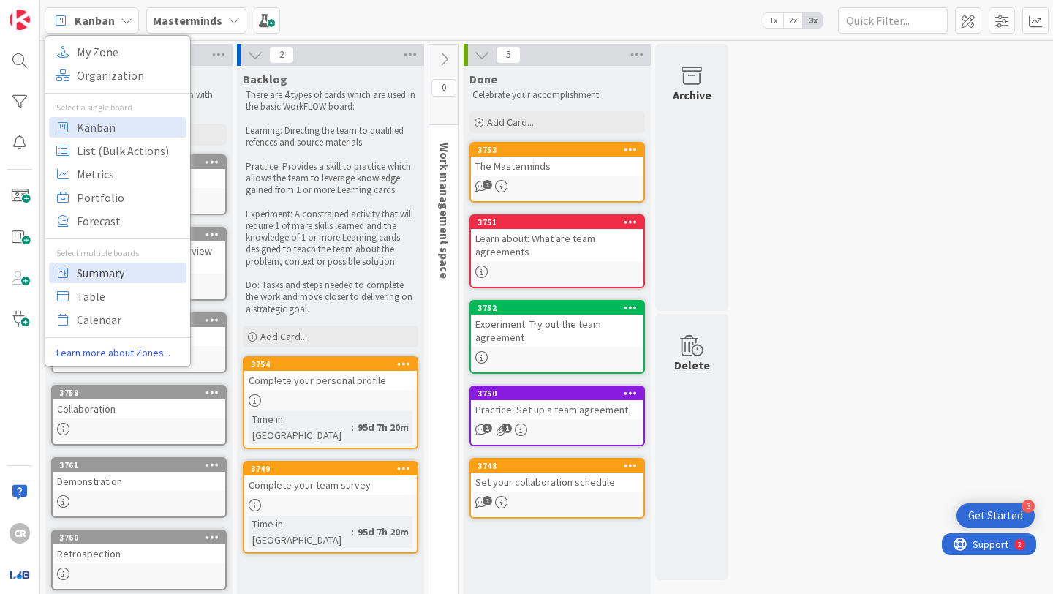
click at [116, 276] on span "Summary" at bounding box center [129, 273] width 105 height 22
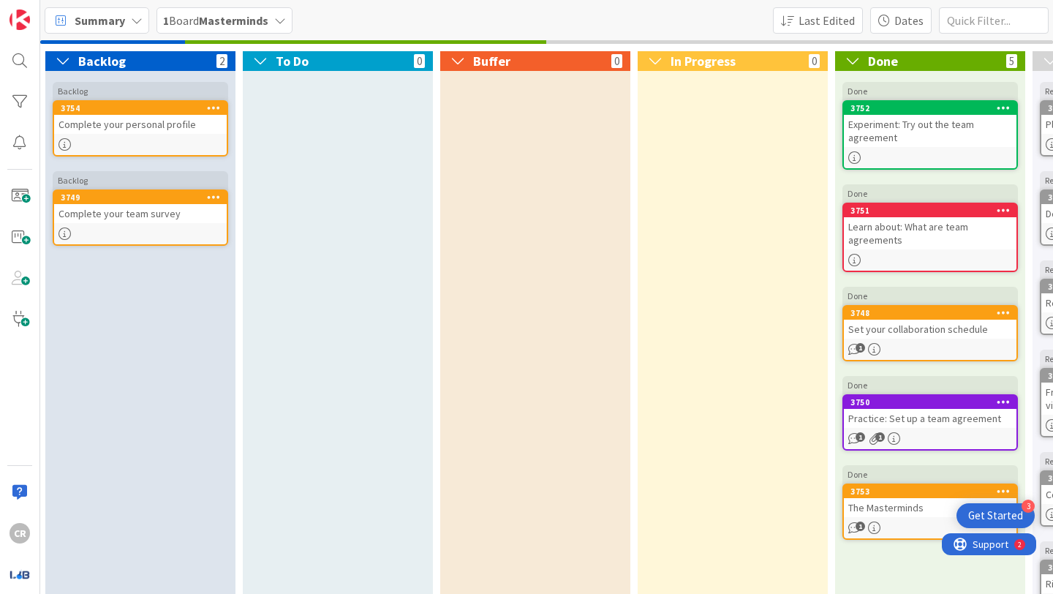
click at [319, 59] on div "To Do 0" at bounding box center [338, 61] width 190 height 20
click at [205, 27] on span "1 Board Masterminds" at bounding box center [215, 21] width 105 height 18
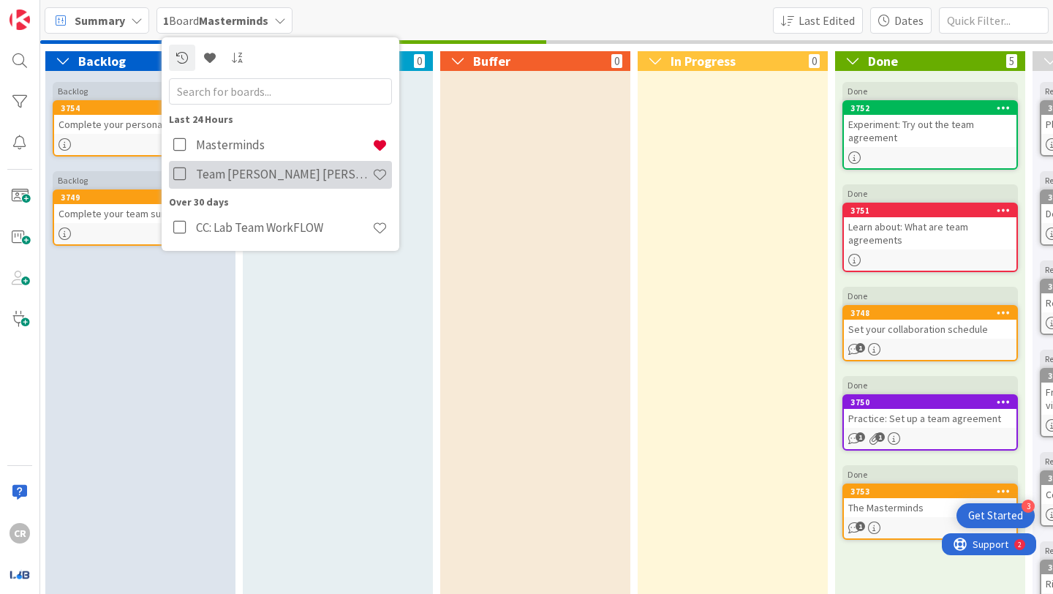
click at [245, 172] on h4 "Team [PERSON_NAME] [PERSON_NAME] WorkFLOW" at bounding box center [284, 174] width 176 height 15
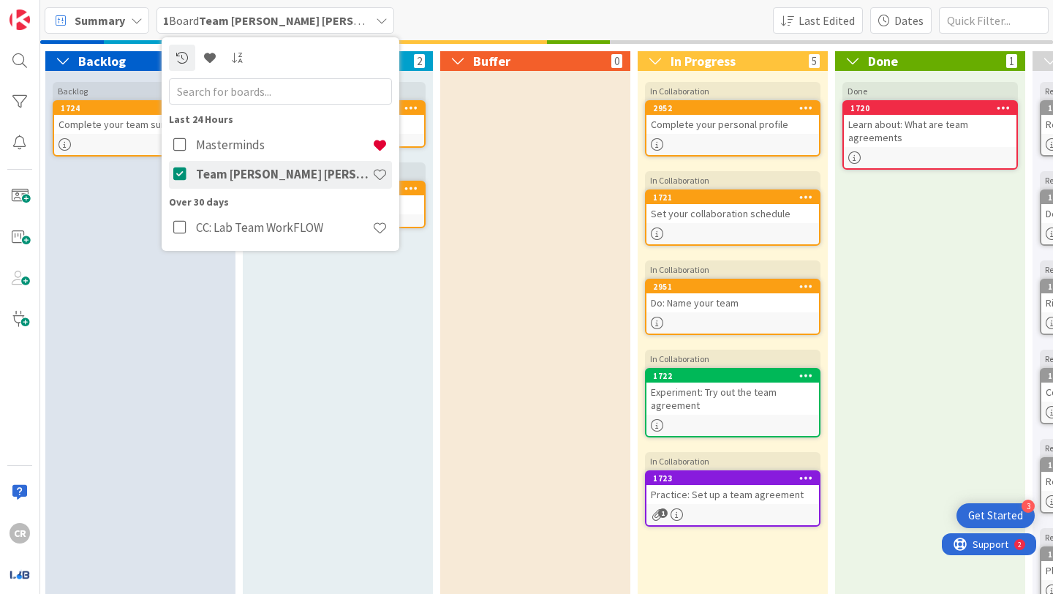
click at [121, 29] on div "Summary" at bounding box center [97, 20] width 105 height 26
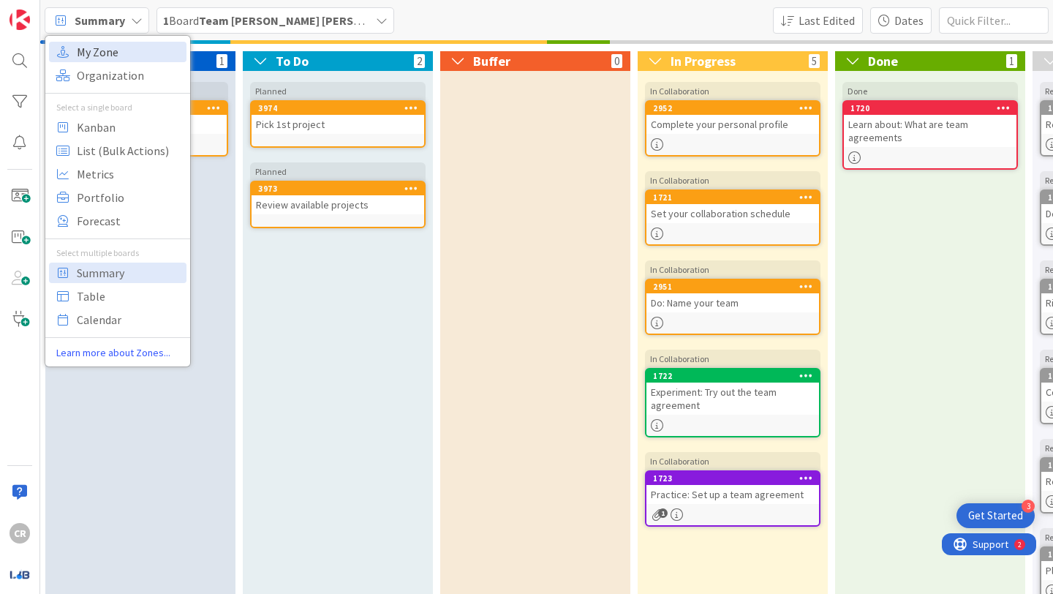
click at [117, 59] on span "My Zone" at bounding box center [129, 52] width 105 height 22
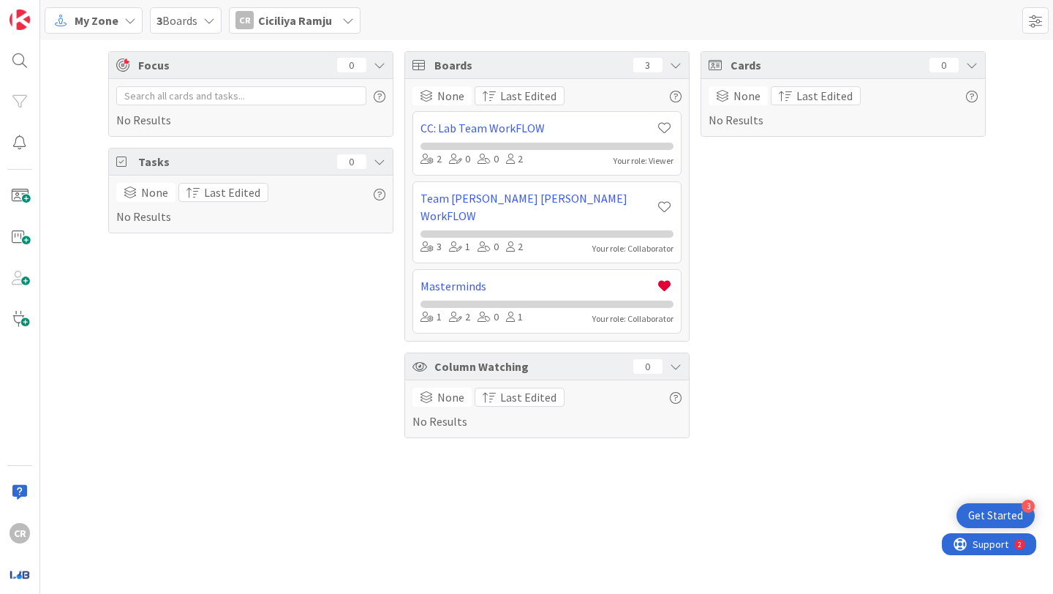
click at [108, 25] on span "My Zone" at bounding box center [97, 21] width 44 height 18
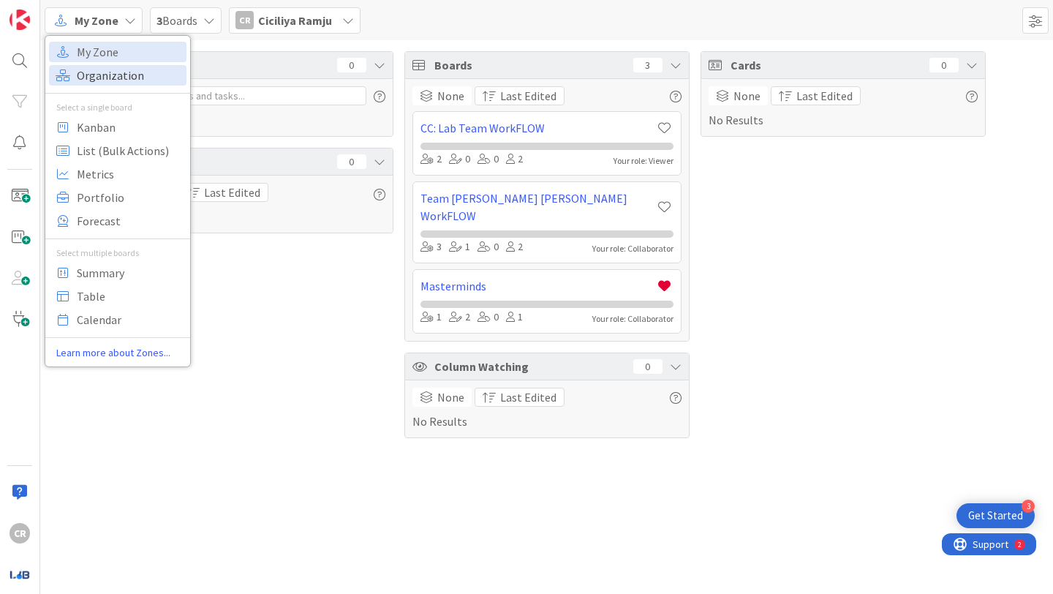
click at [117, 74] on span "Organization" at bounding box center [129, 75] width 105 height 22
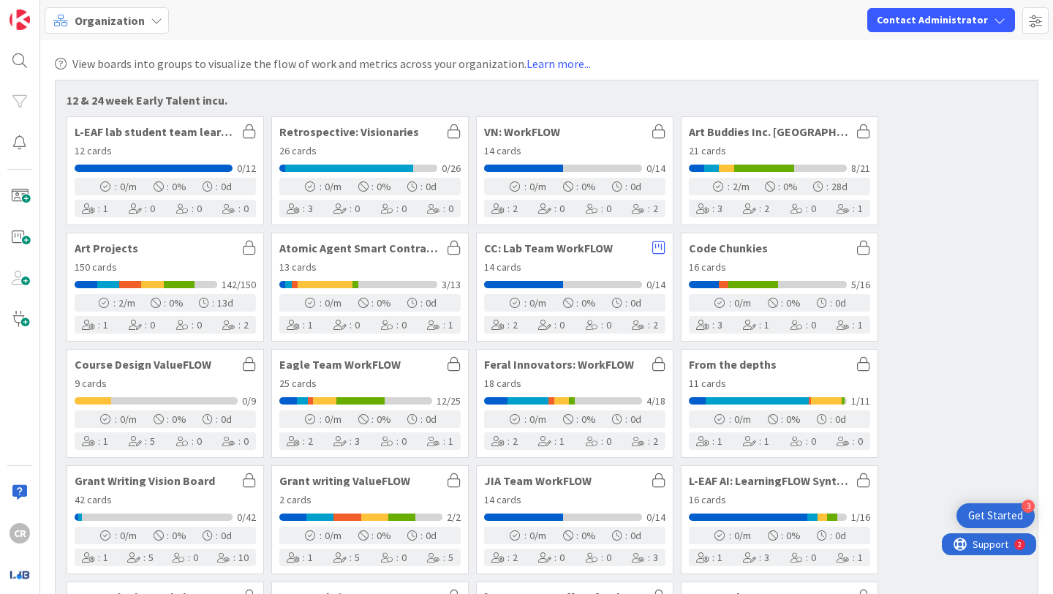
click at [97, 21] on span "Organization" at bounding box center [110, 21] width 70 height 18
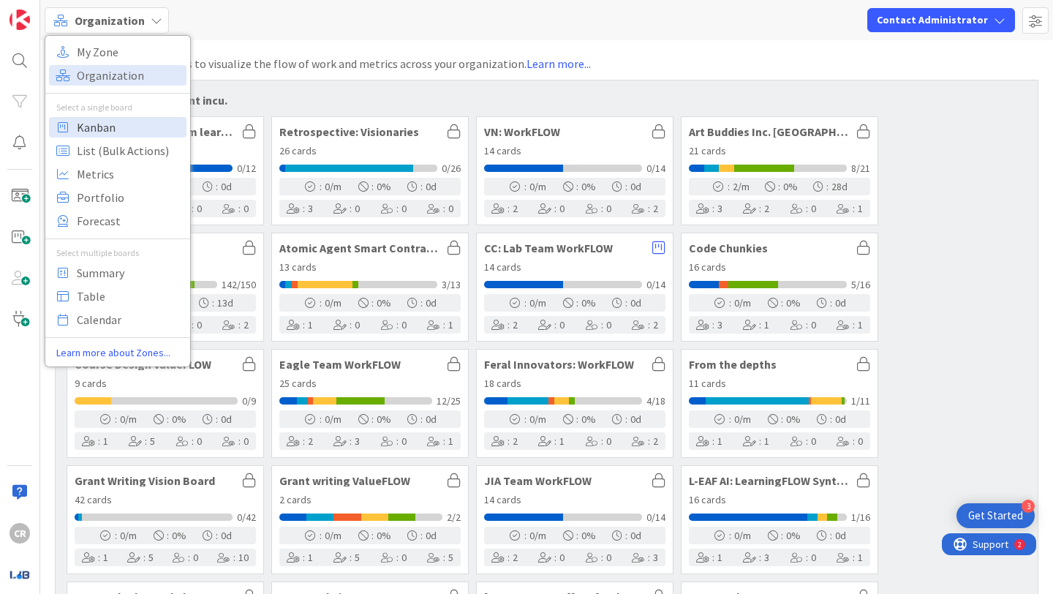
click at [120, 117] on span "Kanban" at bounding box center [129, 127] width 105 height 22
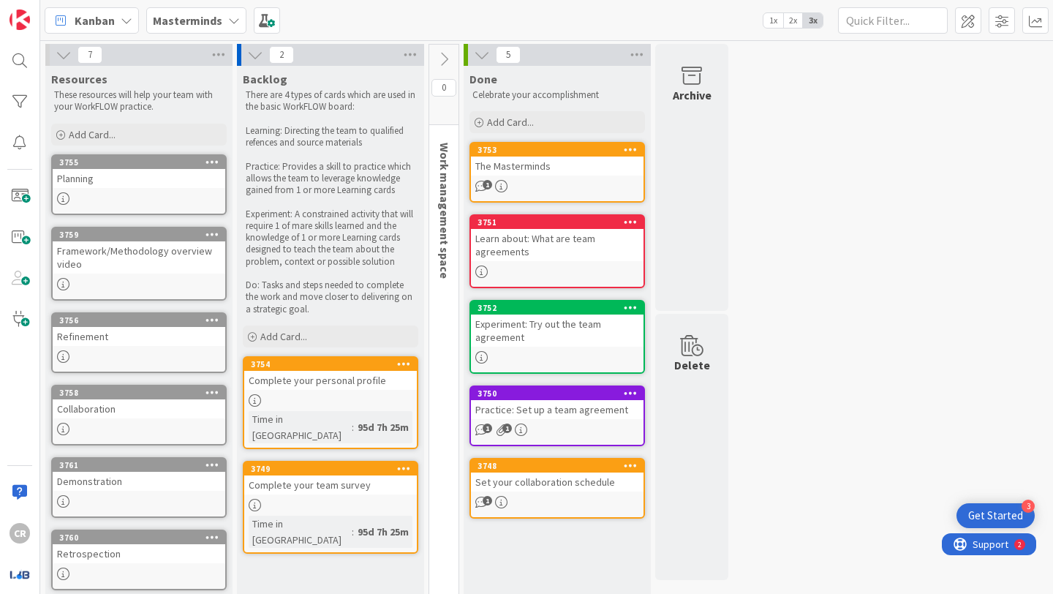
click at [213, 26] on b "Masterminds" at bounding box center [187, 20] width 69 height 15
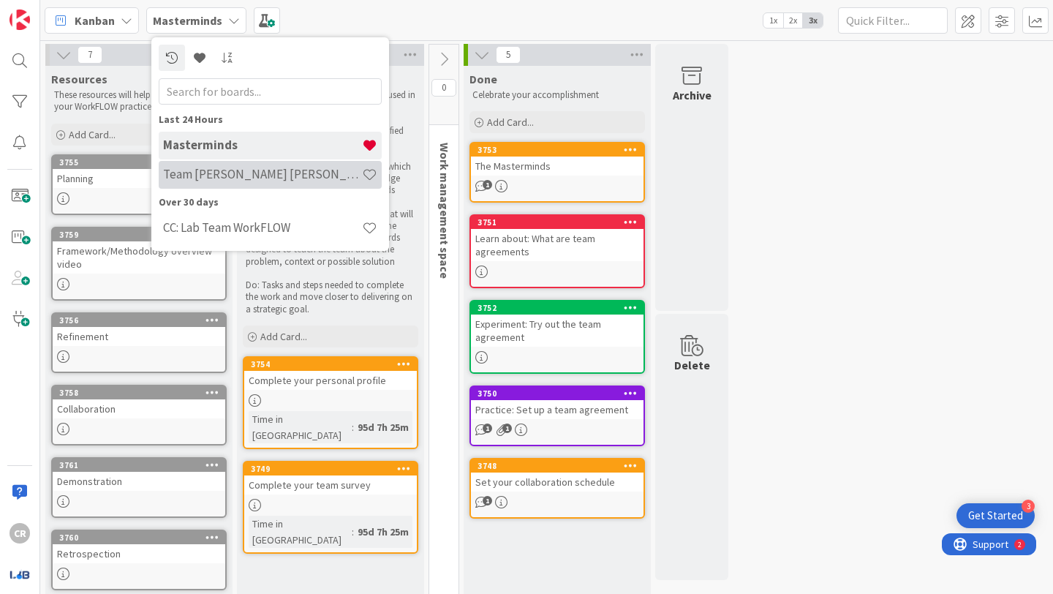
click at [253, 165] on div "Team [PERSON_NAME] [PERSON_NAME] WorkFLOW" at bounding box center [270, 175] width 223 height 28
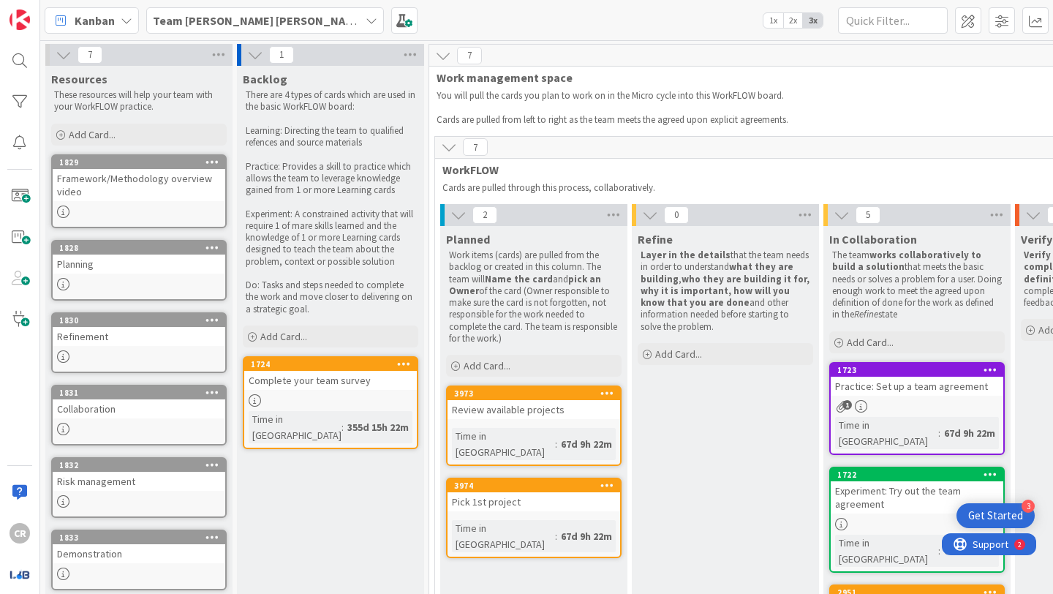
click at [532, 480] on icon at bounding box center [608, 485] width 14 height 10
